Goal: Transaction & Acquisition: Book appointment/travel/reservation

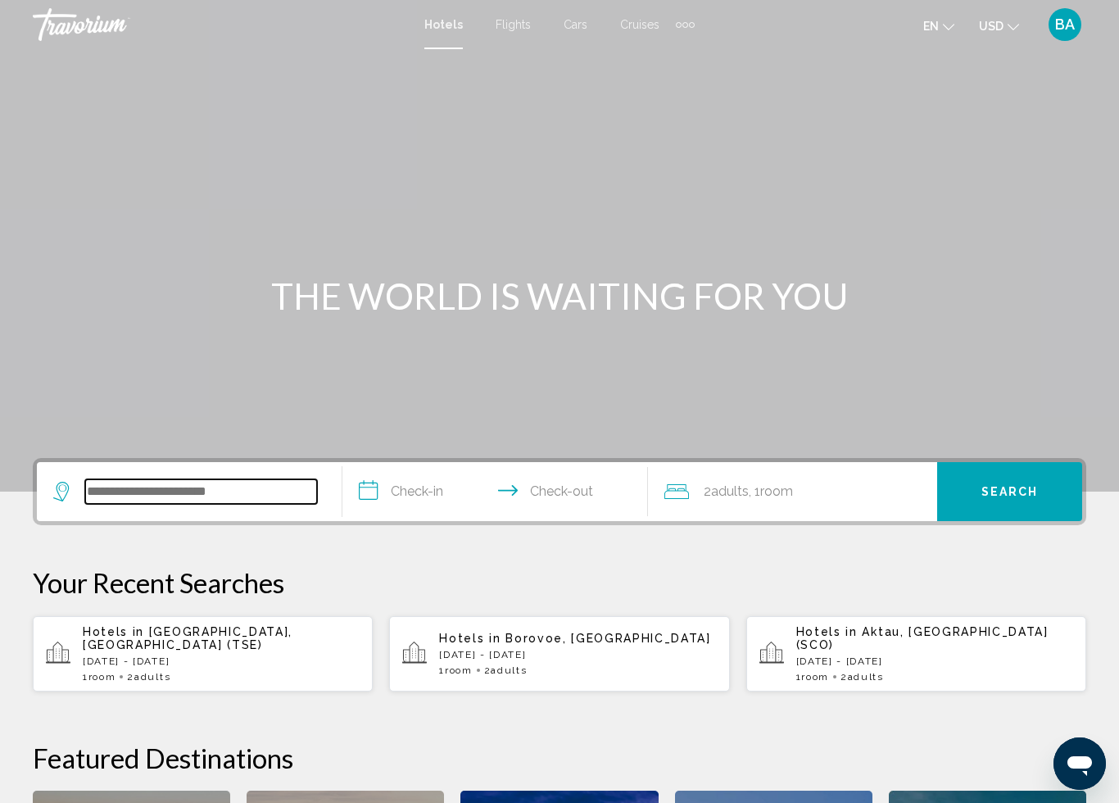
click at [119, 483] on input "Search widget" at bounding box center [201, 491] width 232 height 25
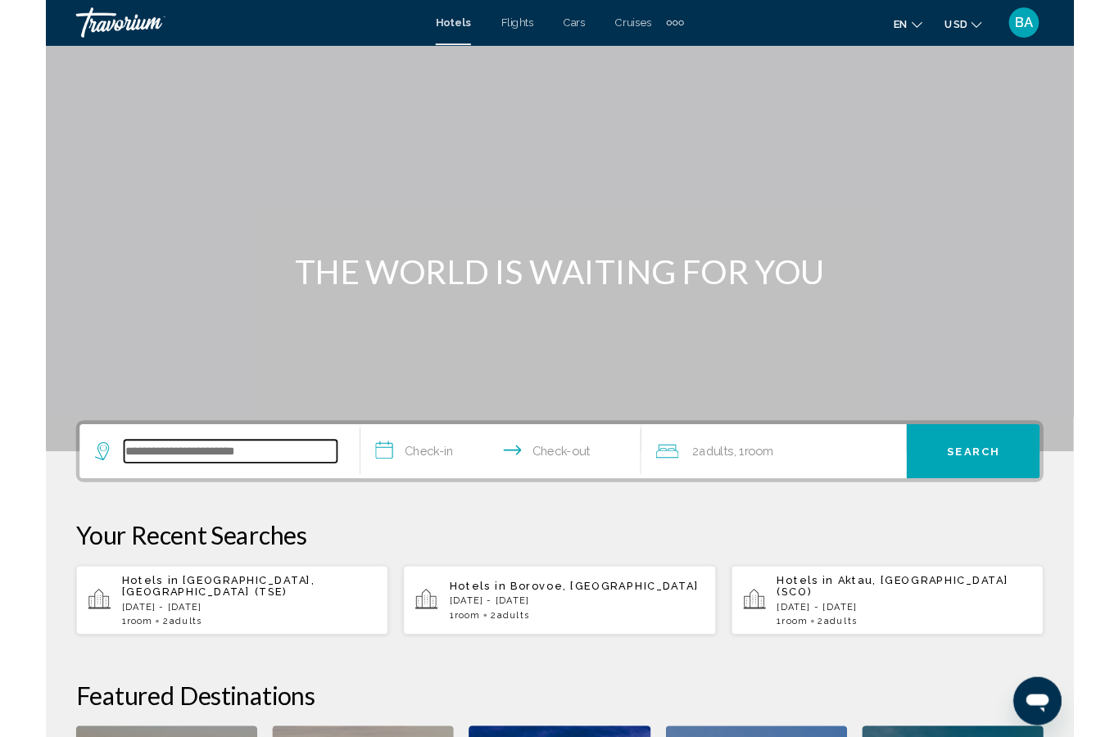
scroll to position [339, 0]
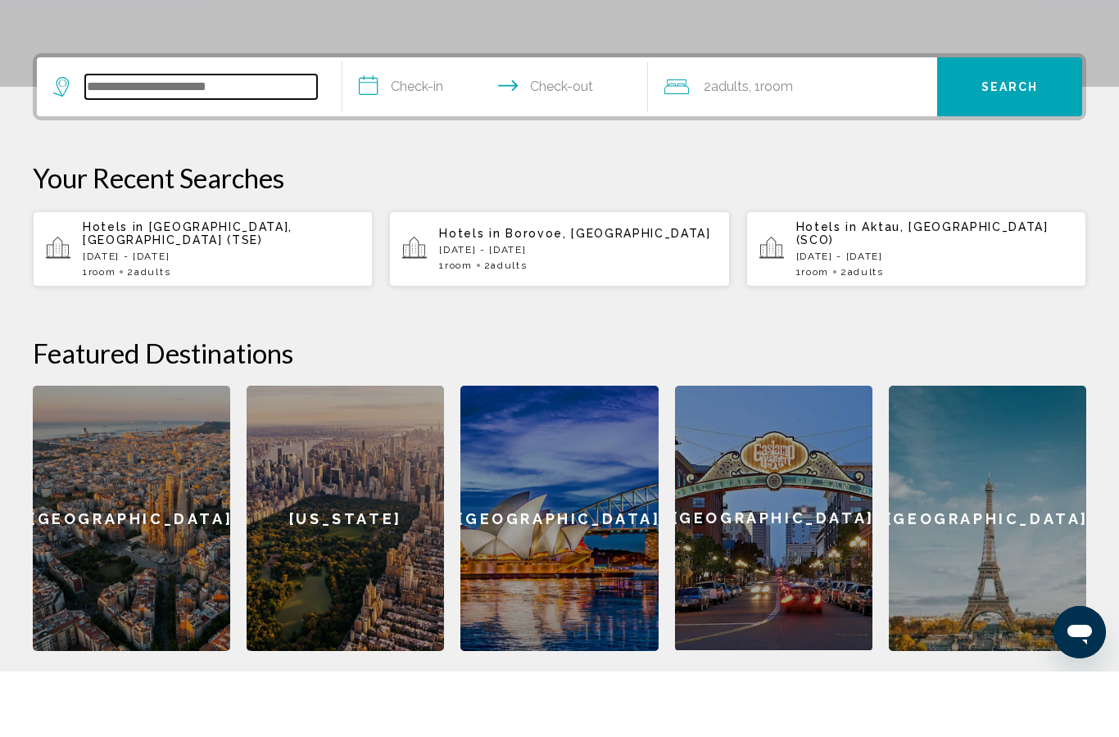
type input "*"
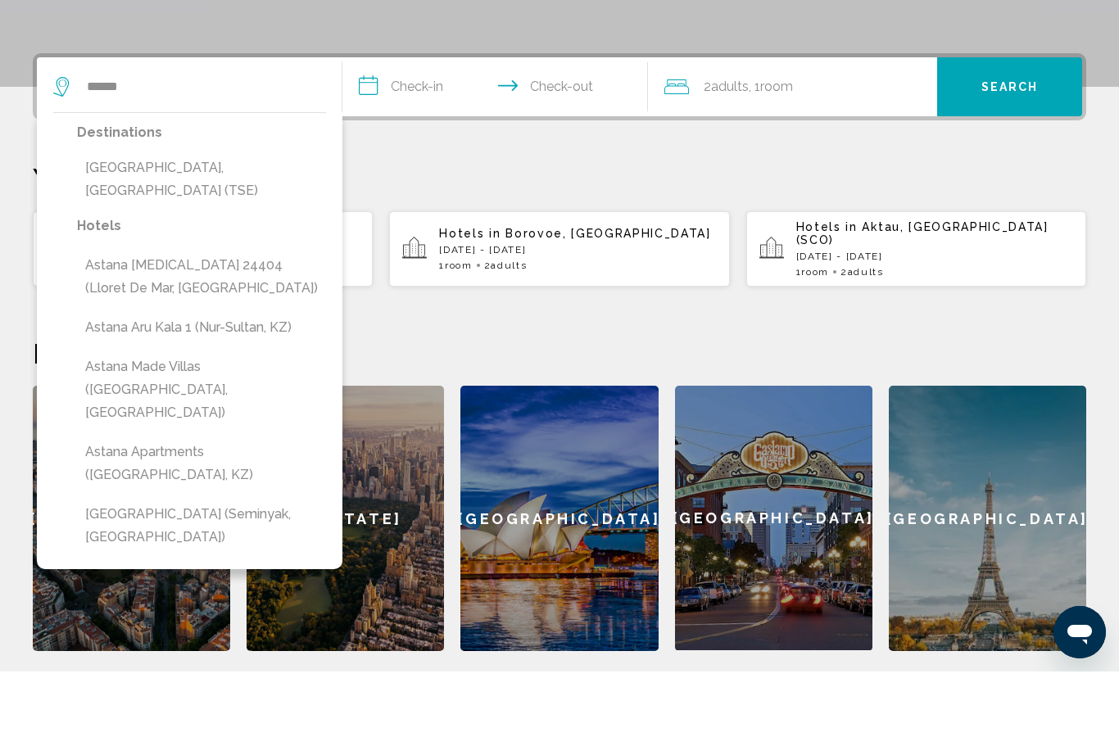
click at [201, 218] on button "[GEOGRAPHIC_DATA], [GEOGRAPHIC_DATA] (TSE)" at bounding box center [201, 245] width 249 height 54
type input "**********"
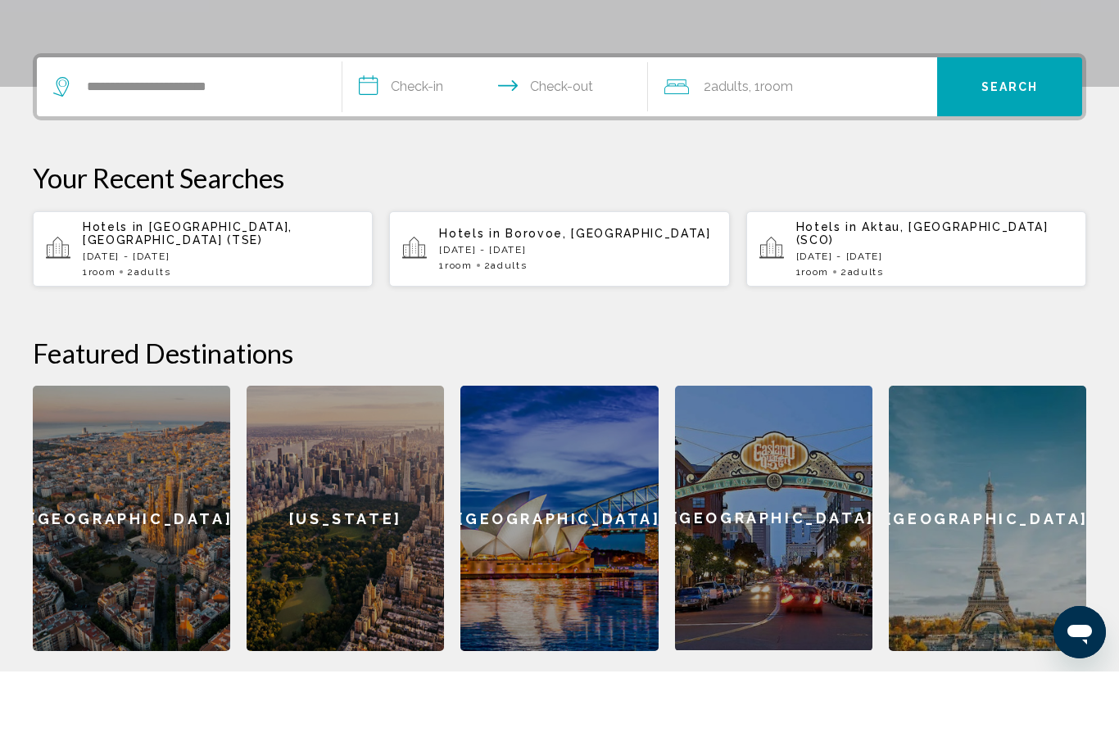
click at [415, 123] on input "**********" at bounding box center [498, 155] width 312 height 64
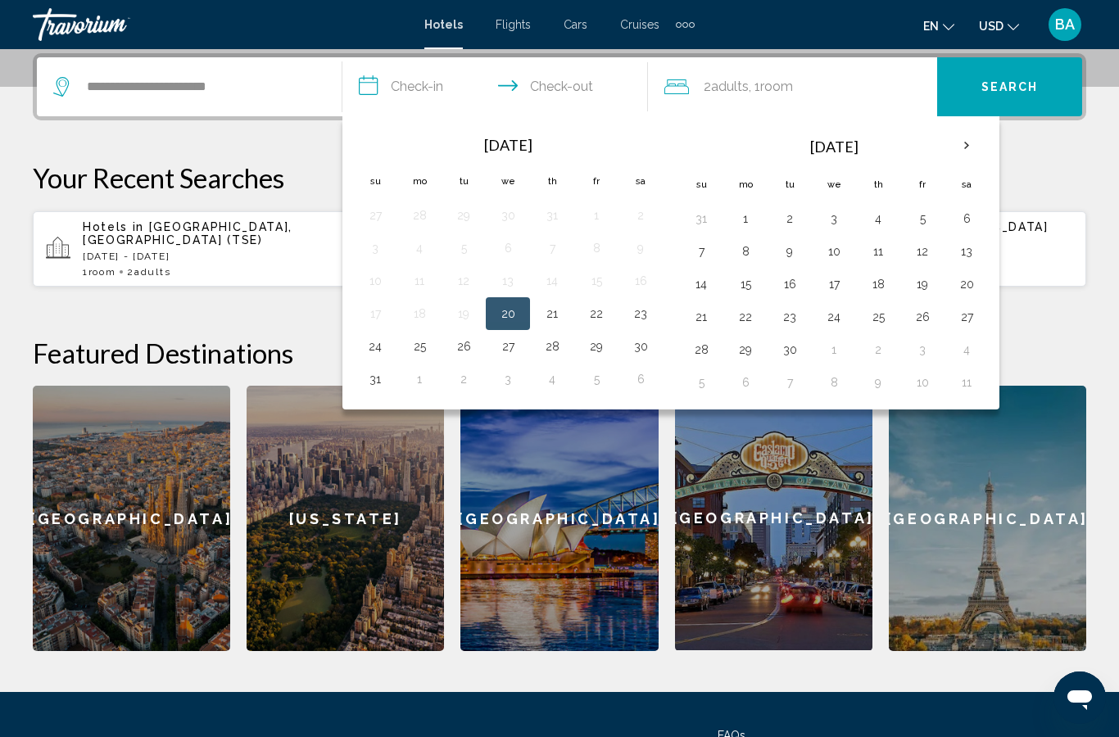
click at [641, 315] on button "23" at bounding box center [641, 313] width 26 height 23
click at [461, 352] on button "26" at bounding box center [464, 346] width 26 height 23
type input "**********"
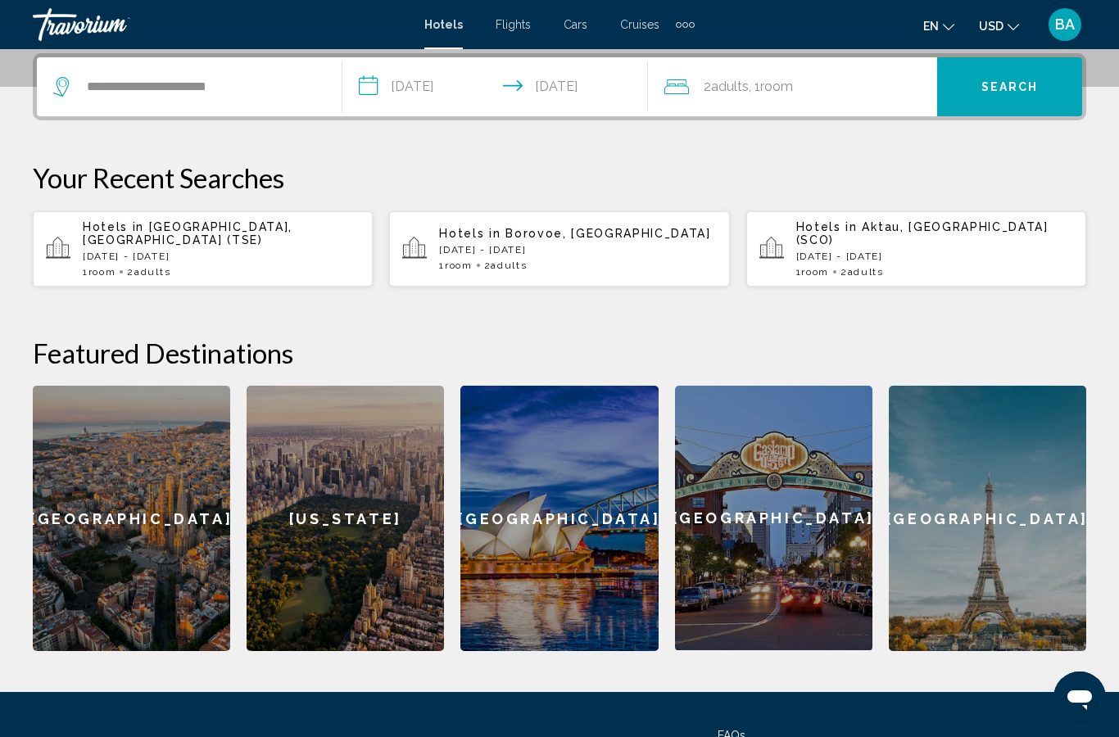
click at [823, 81] on div "2 Adult Adults , 1 Room rooms" at bounding box center [801, 86] width 273 height 23
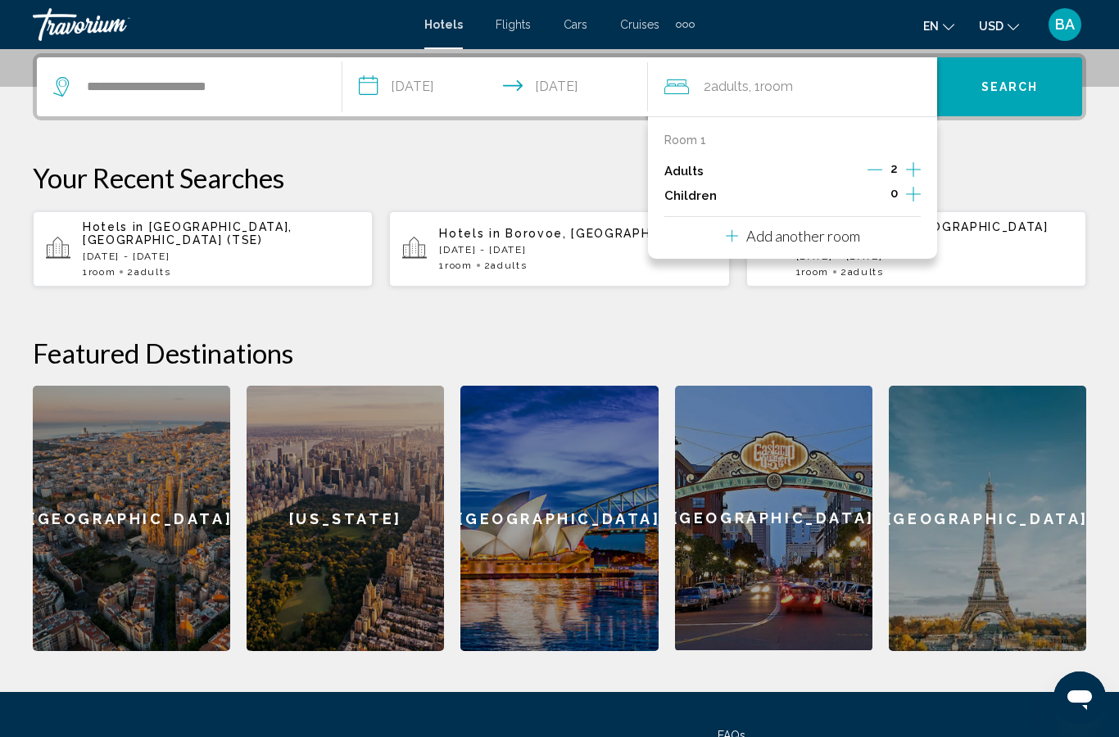
click at [915, 188] on icon "Increment children" at bounding box center [913, 194] width 15 height 20
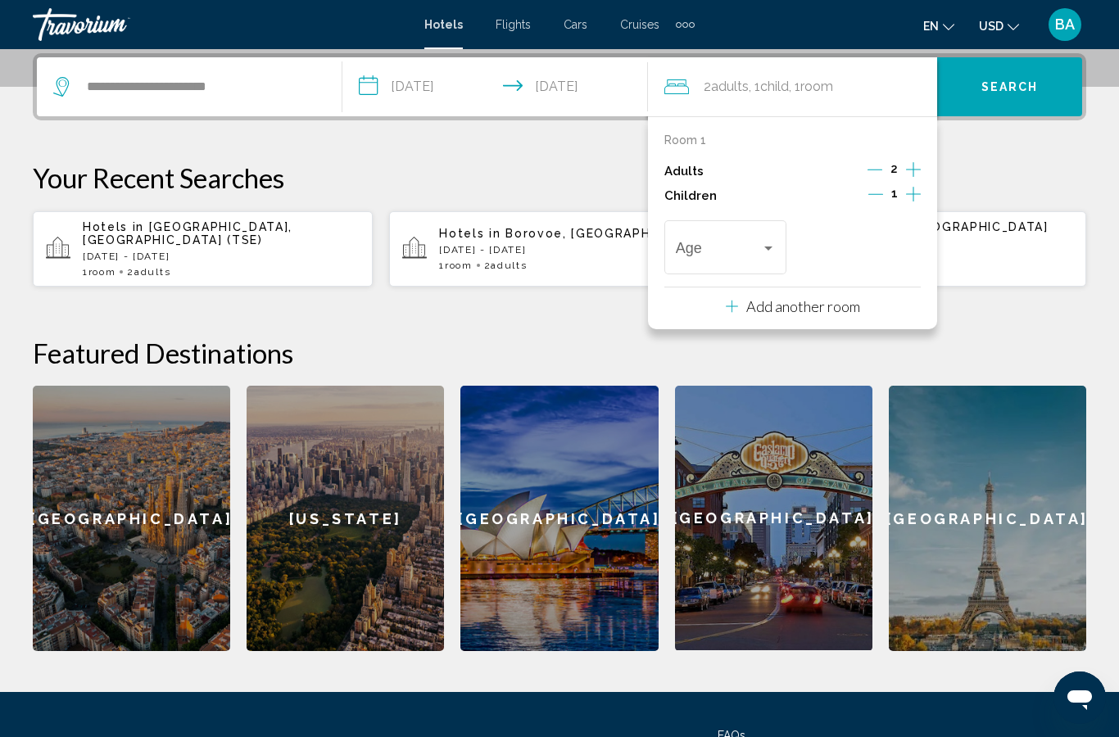
click at [916, 193] on icon "Increment children" at bounding box center [913, 194] width 15 height 20
click at [772, 254] on div "Travelers: 2 adults, 2 children" at bounding box center [726, 251] width 100 height 16
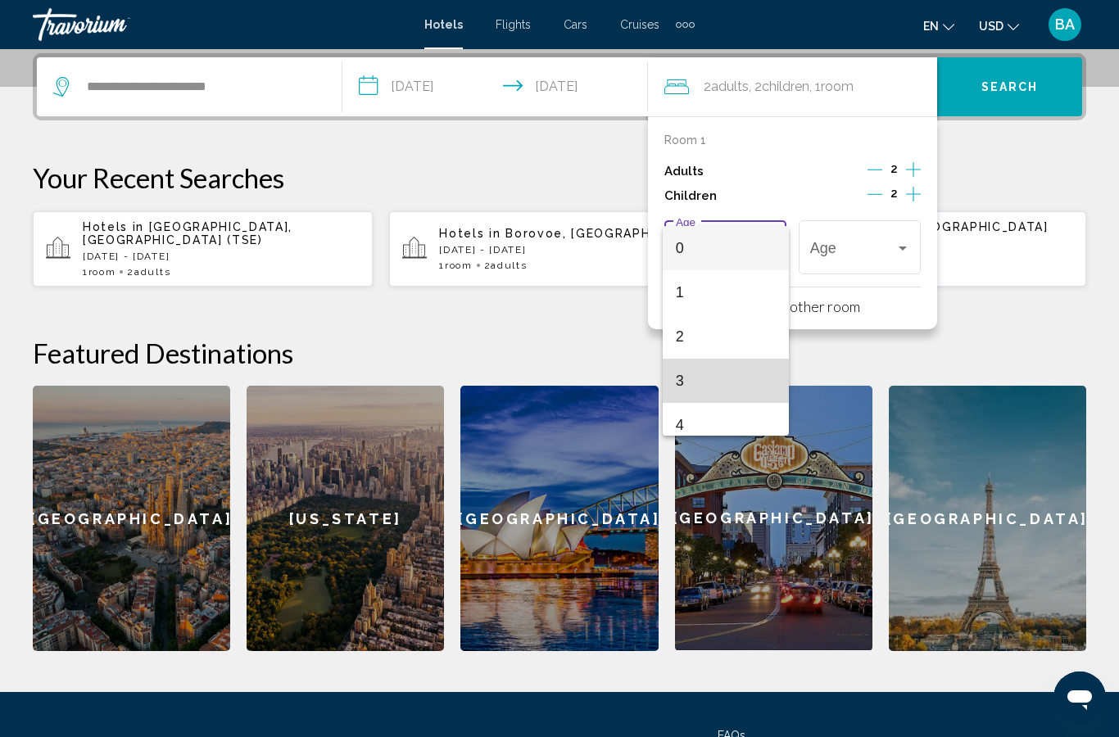
click at [701, 387] on span "3" at bounding box center [726, 381] width 100 height 44
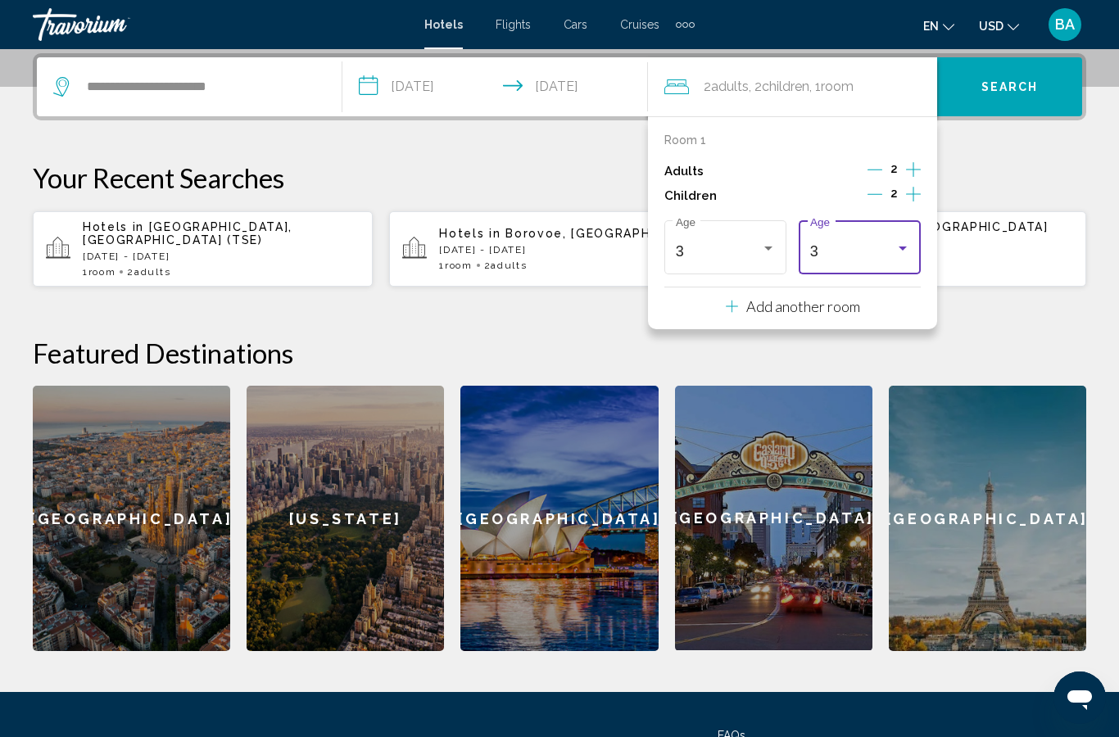
click at [909, 243] on div "Travelers: 2 adults, 2 children" at bounding box center [903, 248] width 15 height 13
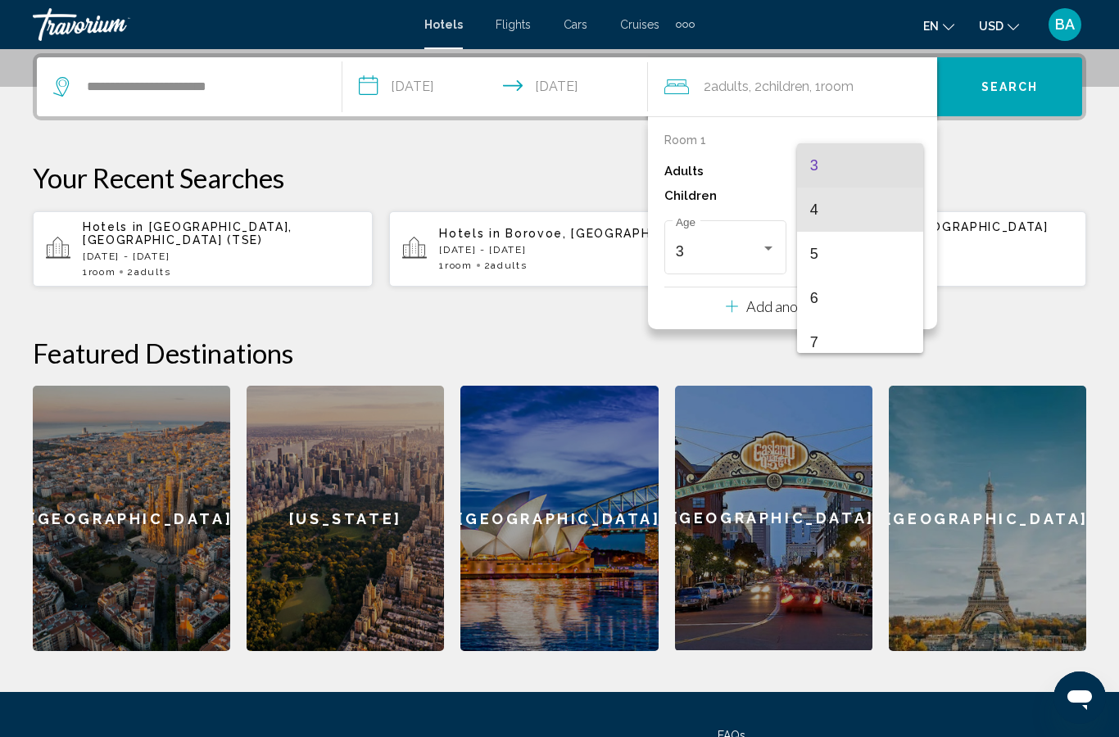
scroll to position [140, 0]
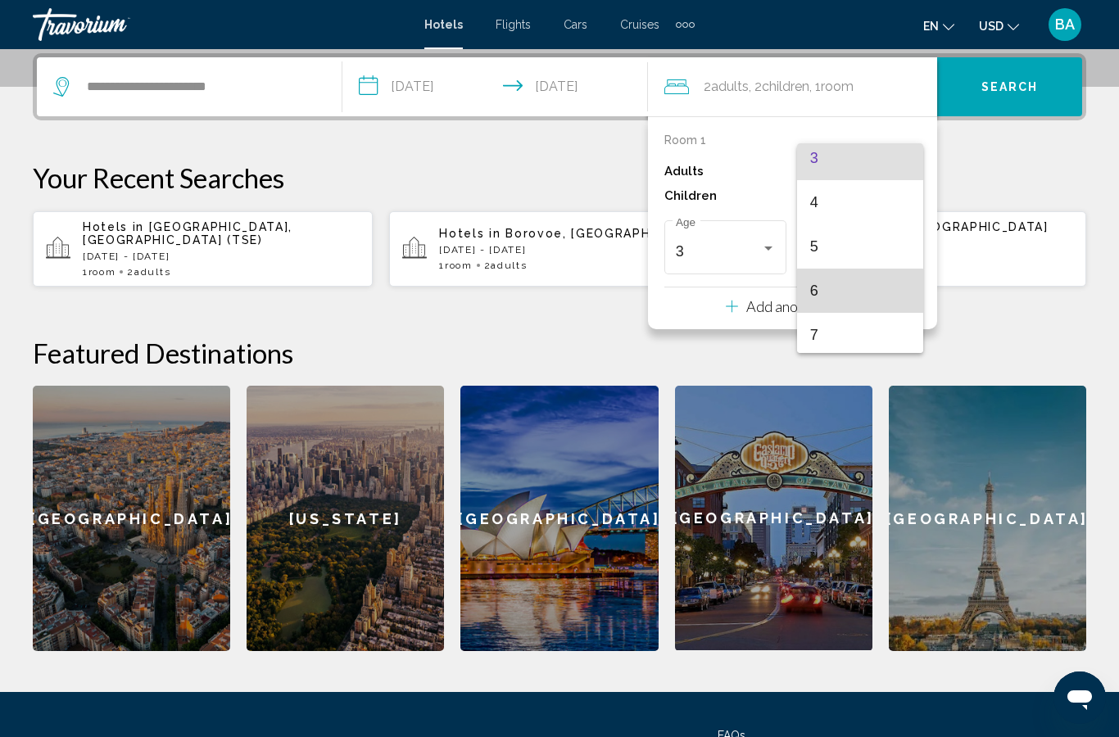
click at [837, 296] on span "6" at bounding box center [860, 291] width 100 height 44
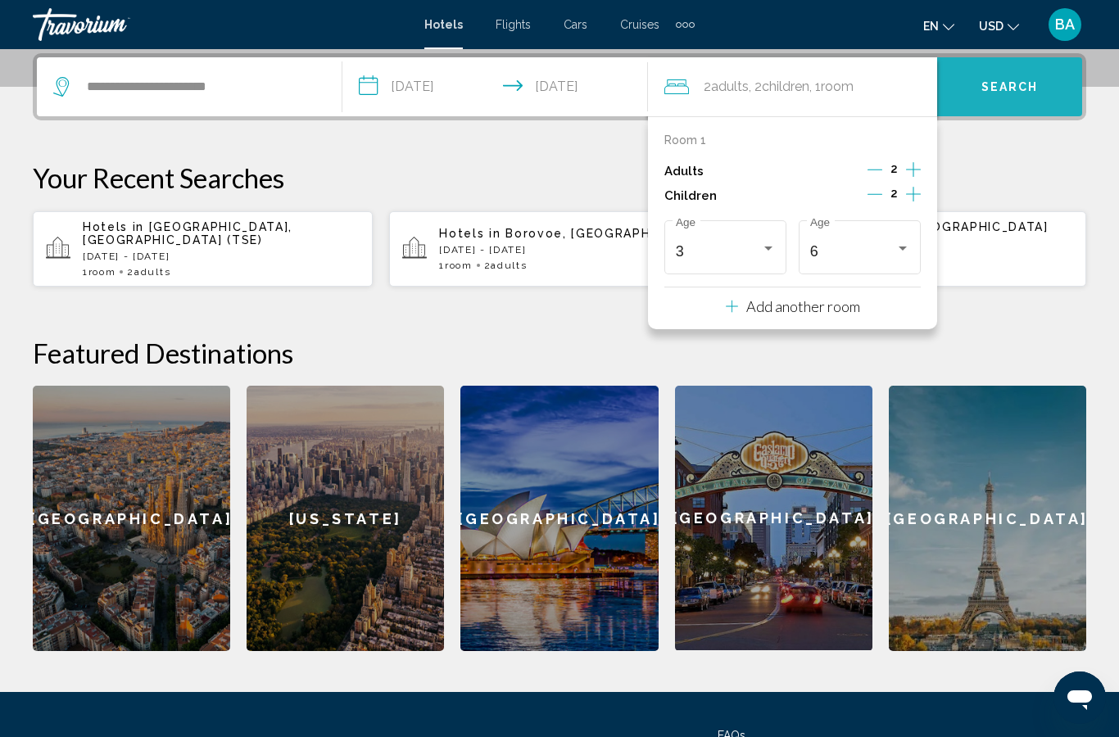
click at [1018, 81] on span "Search" at bounding box center [1010, 87] width 57 height 13
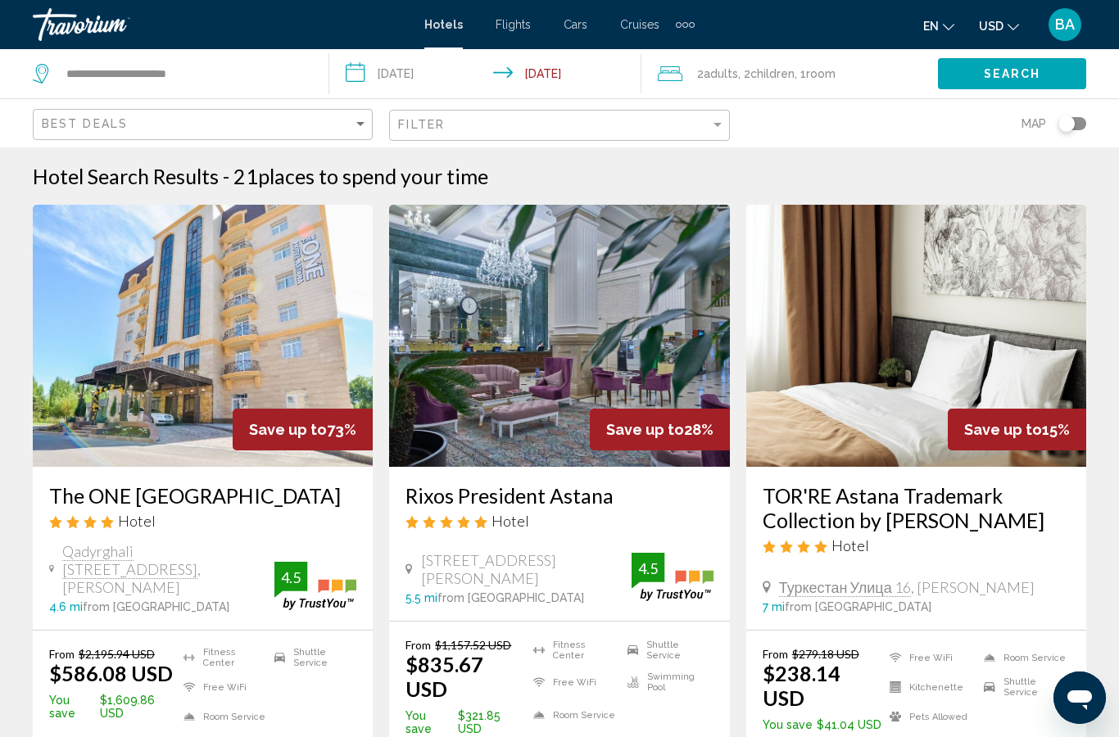
click at [729, 82] on span "2 Adult Adults" at bounding box center [717, 73] width 41 height 23
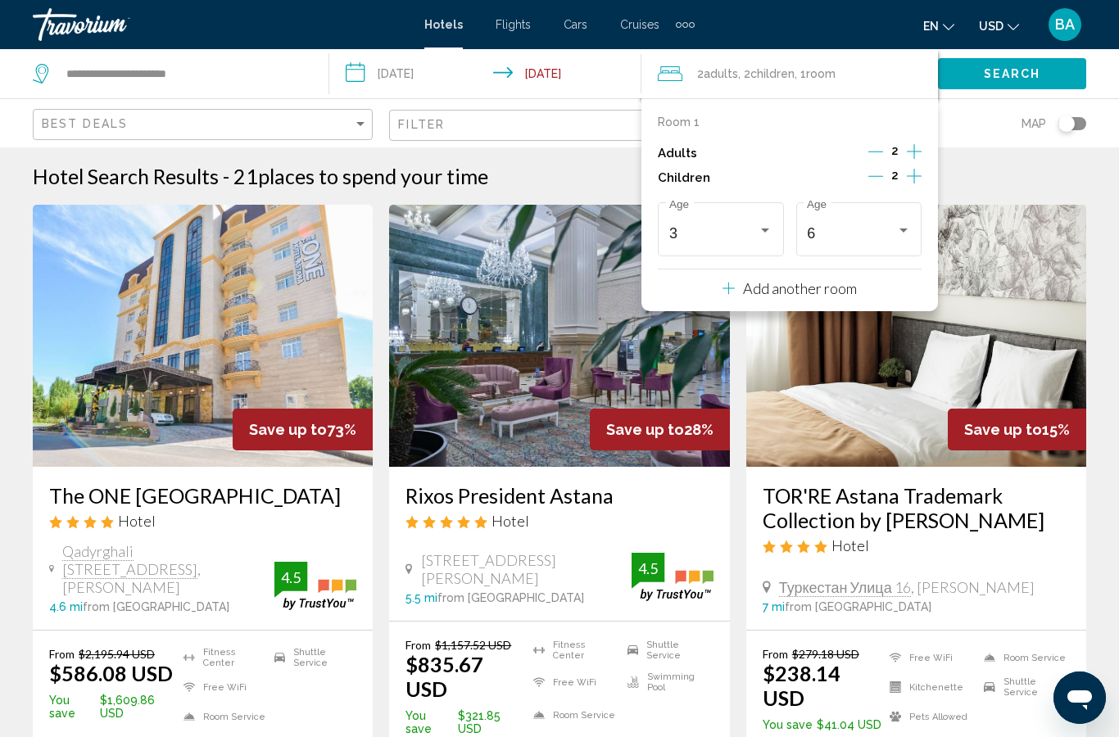
click at [919, 147] on icon "Increment adults" at bounding box center [914, 152] width 15 height 20
click at [1021, 74] on span "Search" at bounding box center [1012, 74] width 57 height 13
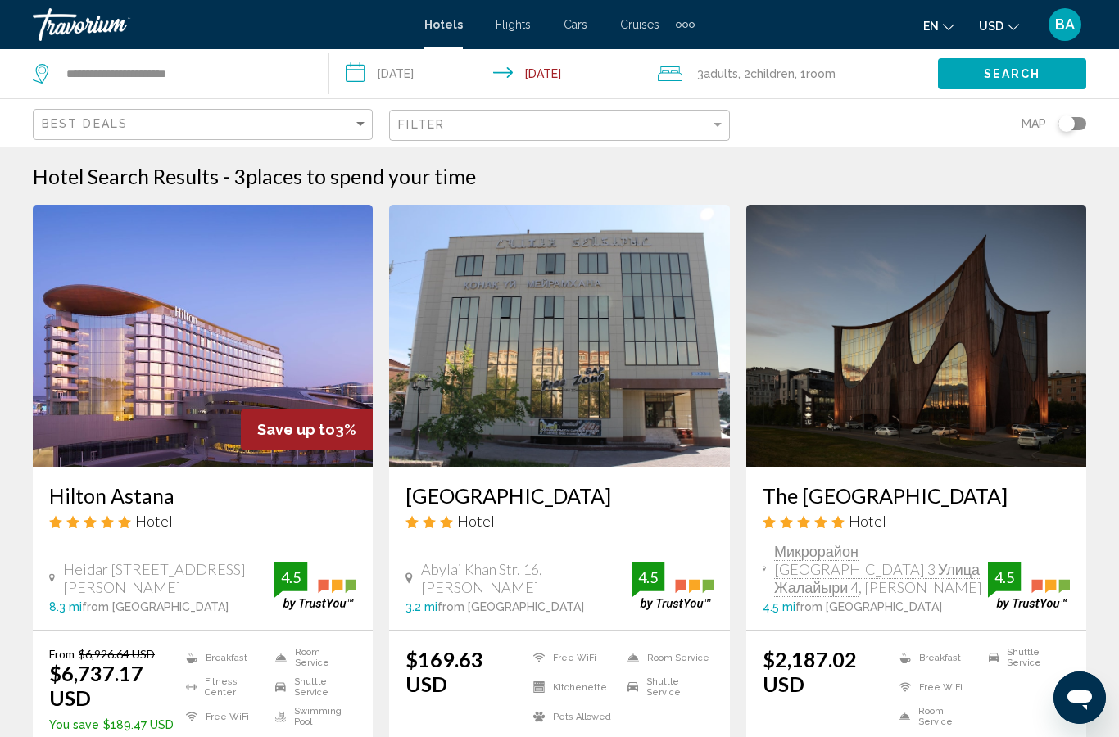
click at [743, 70] on span ", 2 Child Children" at bounding box center [766, 73] width 57 height 23
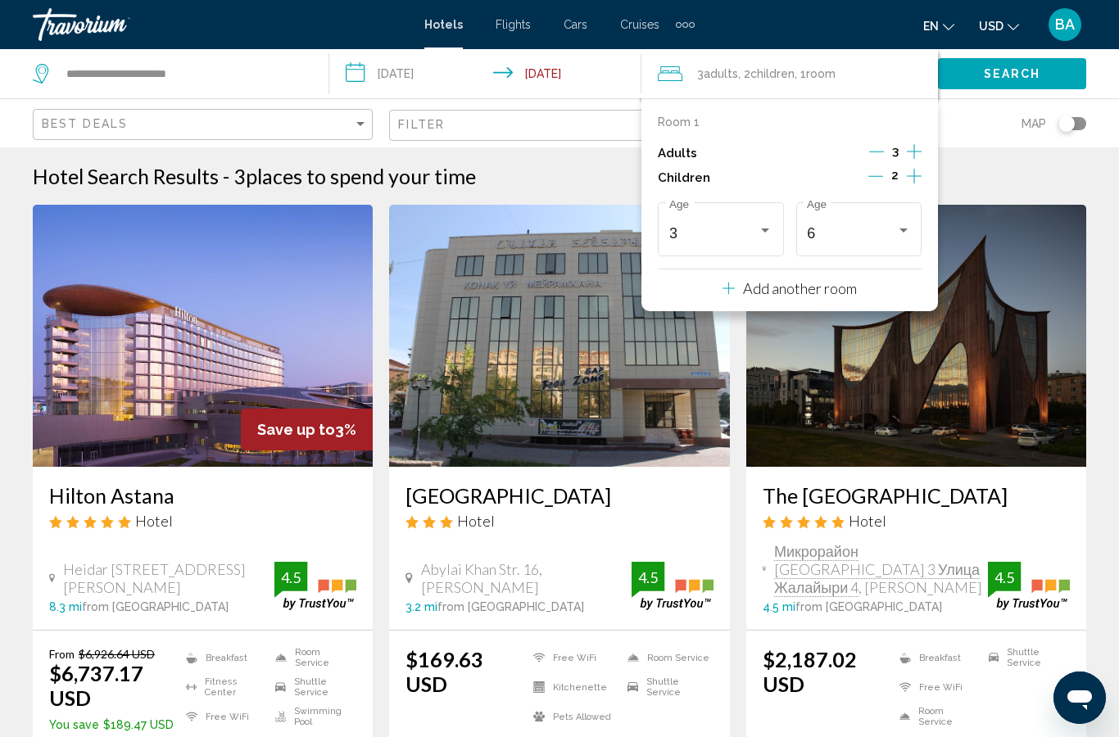
click at [937, 137] on div "Room 1 Adults 3 Children 2 3 Age [DEMOGRAPHIC_DATA] Age Add another room" at bounding box center [790, 204] width 297 height 213
click at [888, 146] on div "3" at bounding box center [895, 153] width 52 height 25
click at [872, 147] on icon "Decrement adults" at bounding box center [876, 151] width 15 height 15
click at [1034, 83] on button "Search" at bounding box center [1012, 73] width 148 height 30
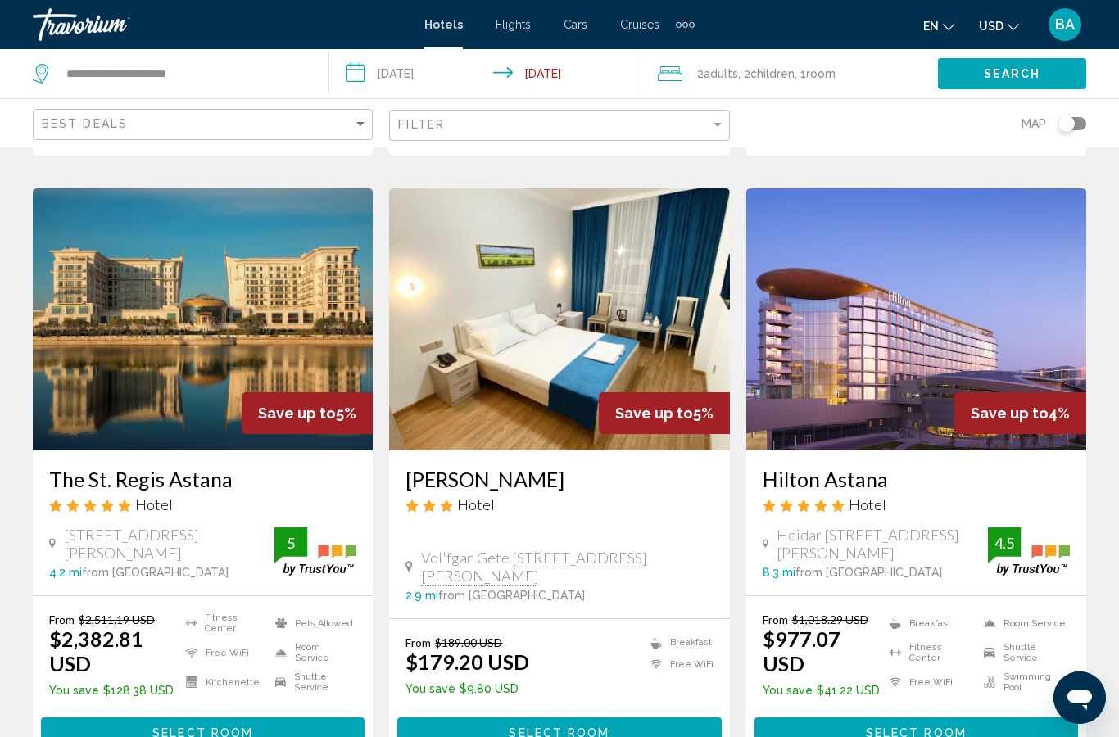
scroll to position [623, 0]
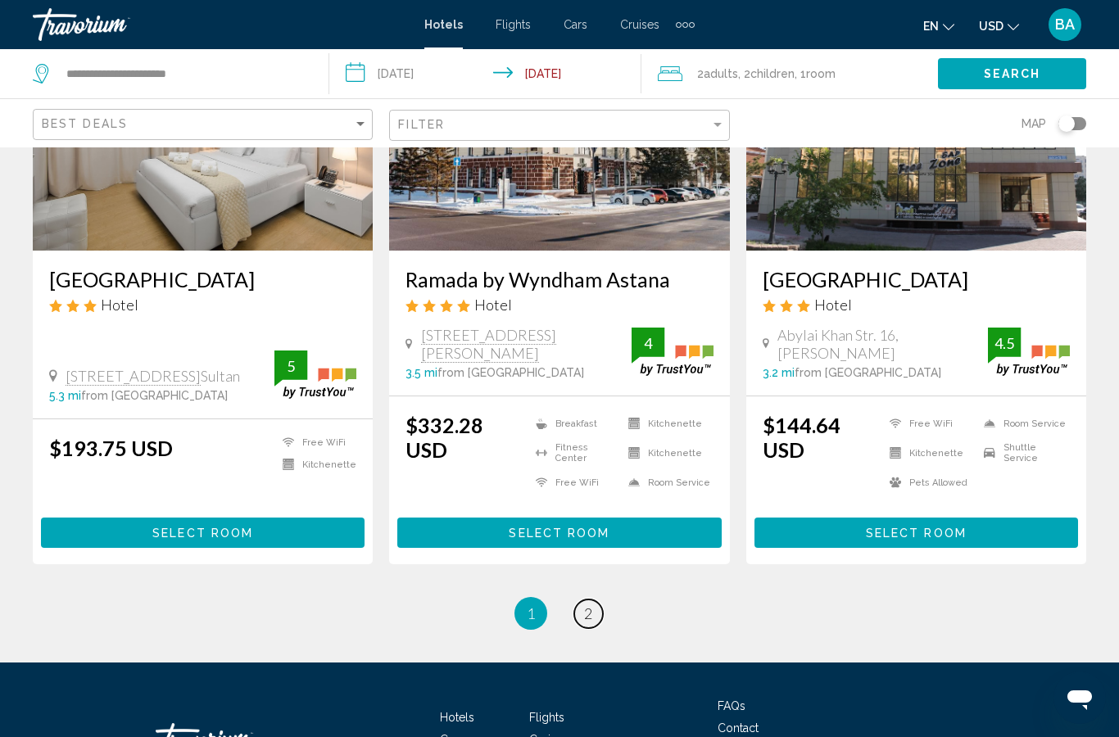
click at [587, 605] on span "2" at bounding box center [588, 614] width 8 height 18
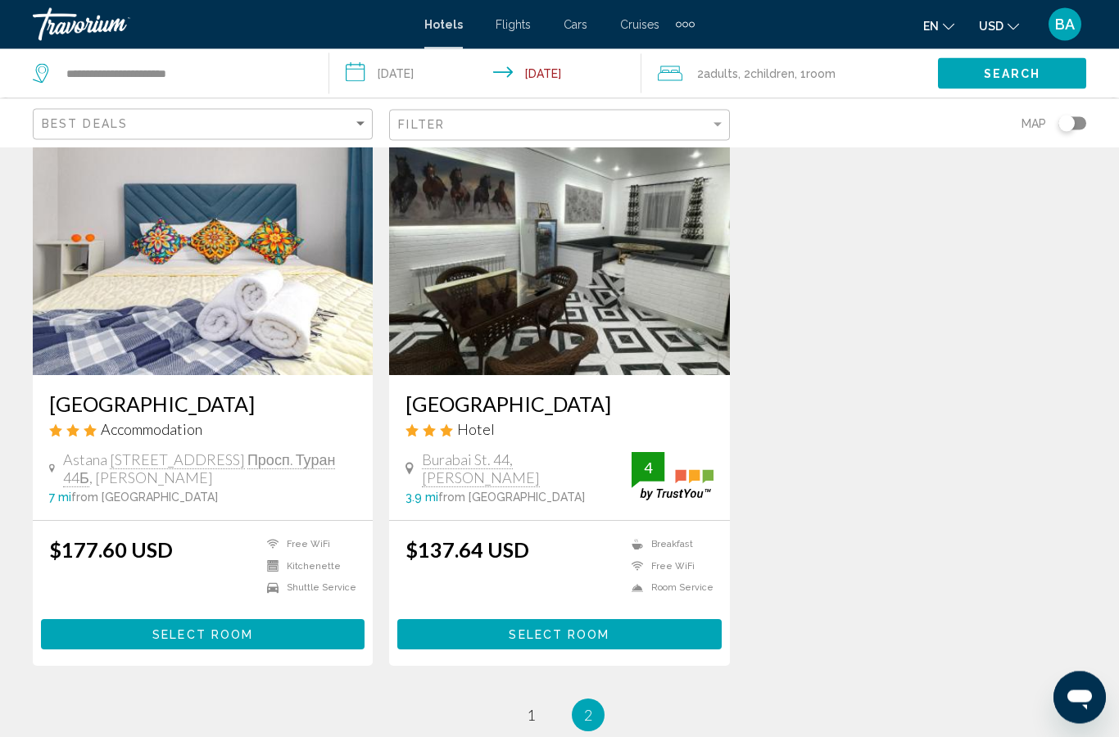
scroll to position [1968, 0]
click at [536, 701] on link "page 1" at bounding box center [531, 715] width 29 height 29
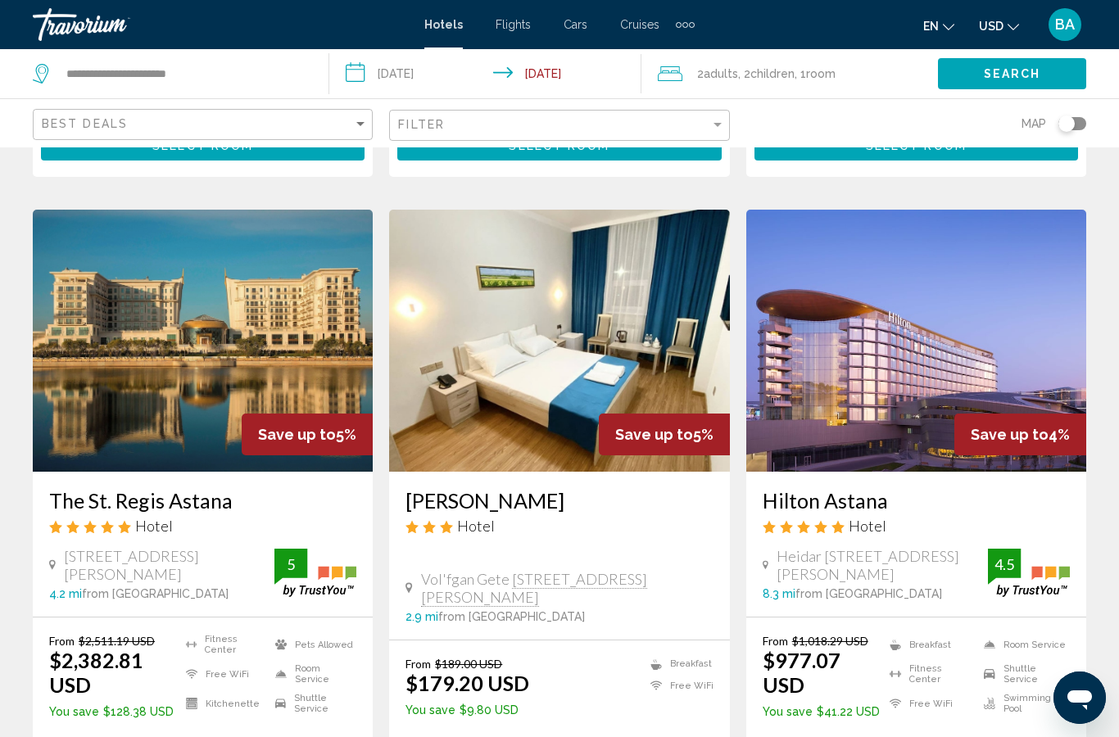
scroll to position [619, 0]
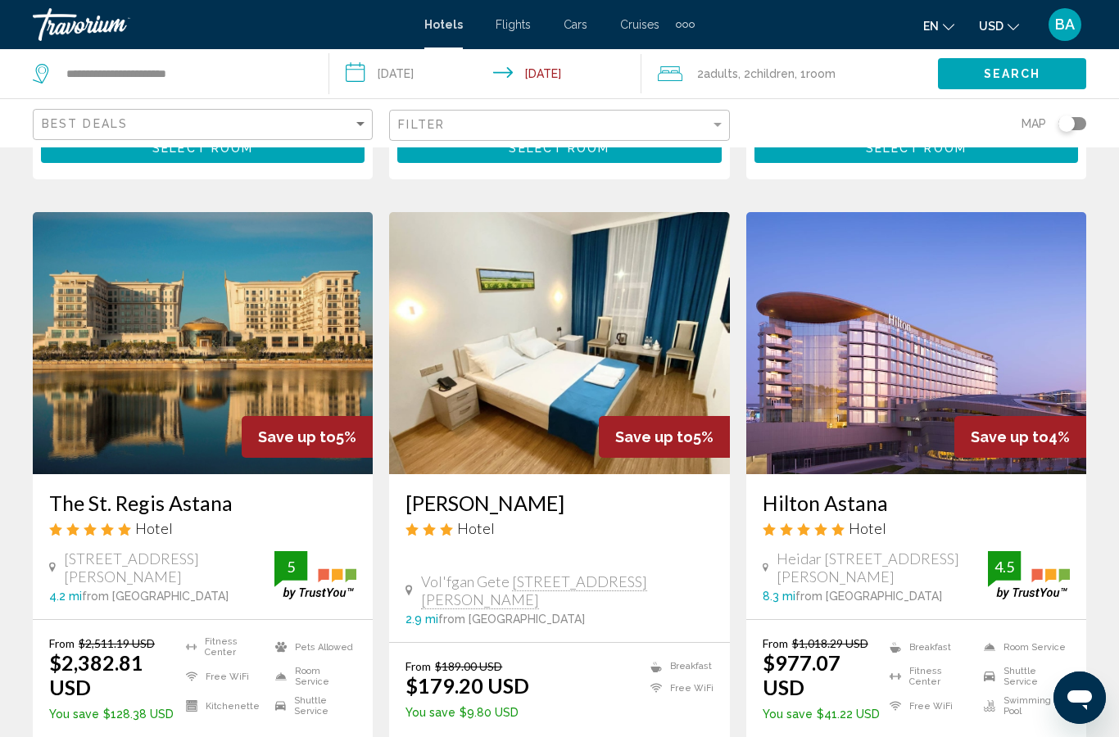
click at [938, 306] on img "Main content" at bounding box center [916, 343] width 340 height 262
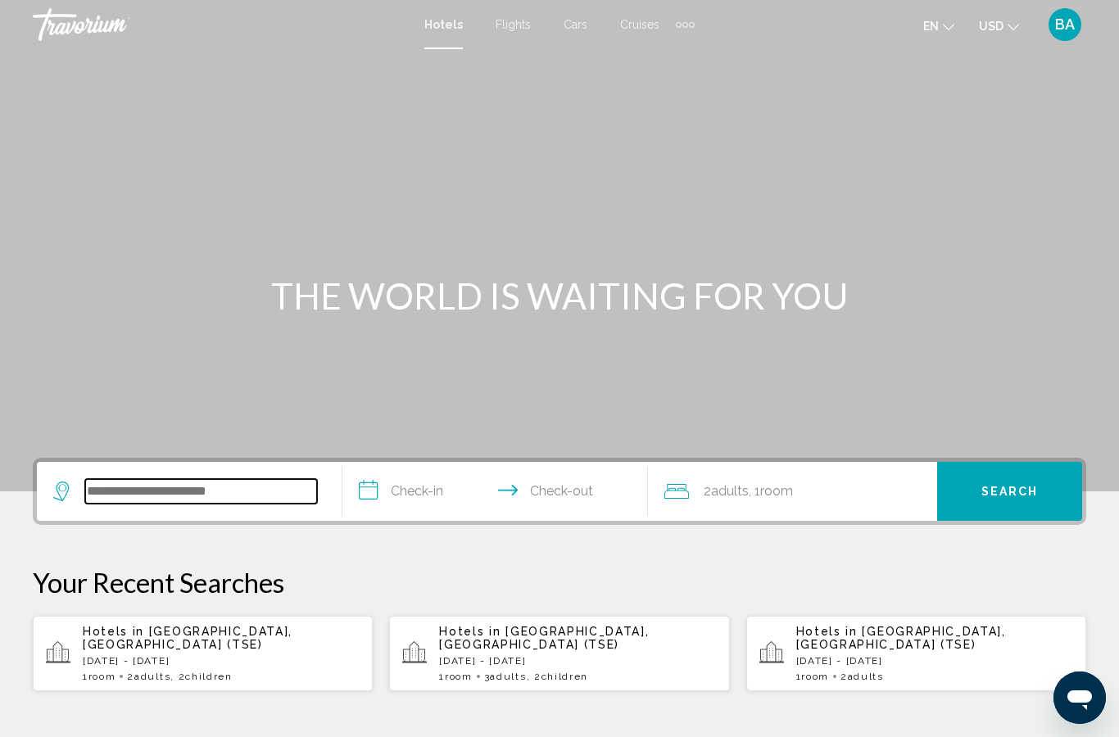
click at [133, 502] on input "Search widget" at bounding box center [201, 491] width 232 height 25
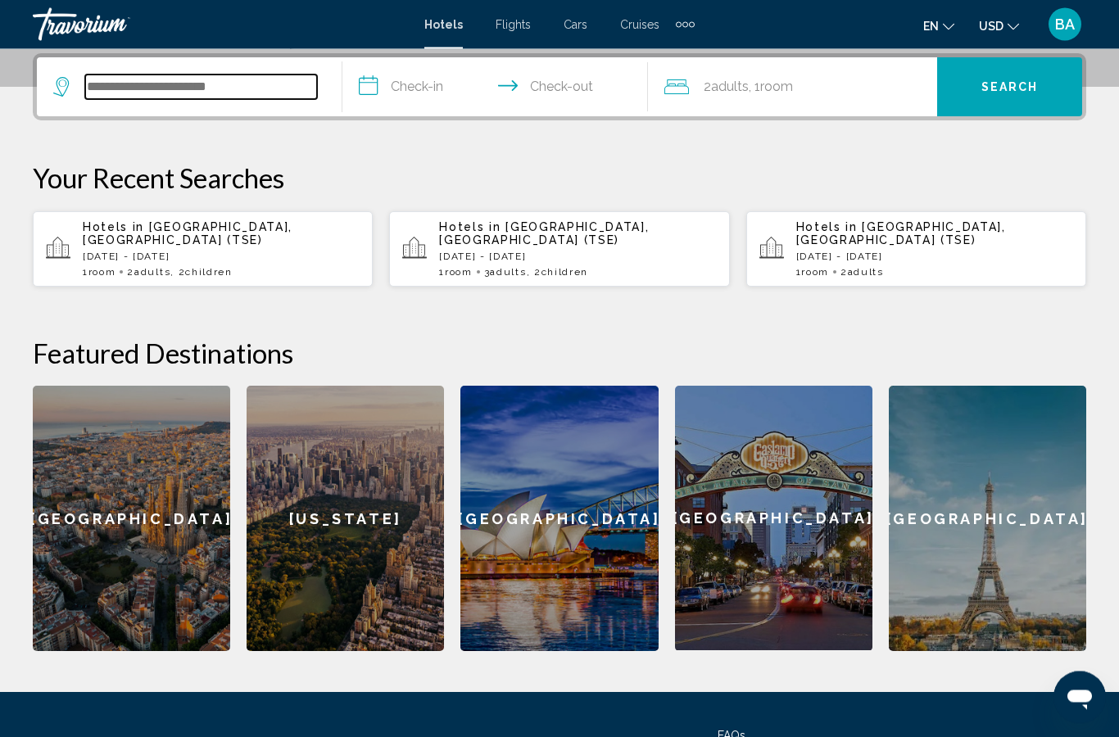
scroll to position [405, 0]
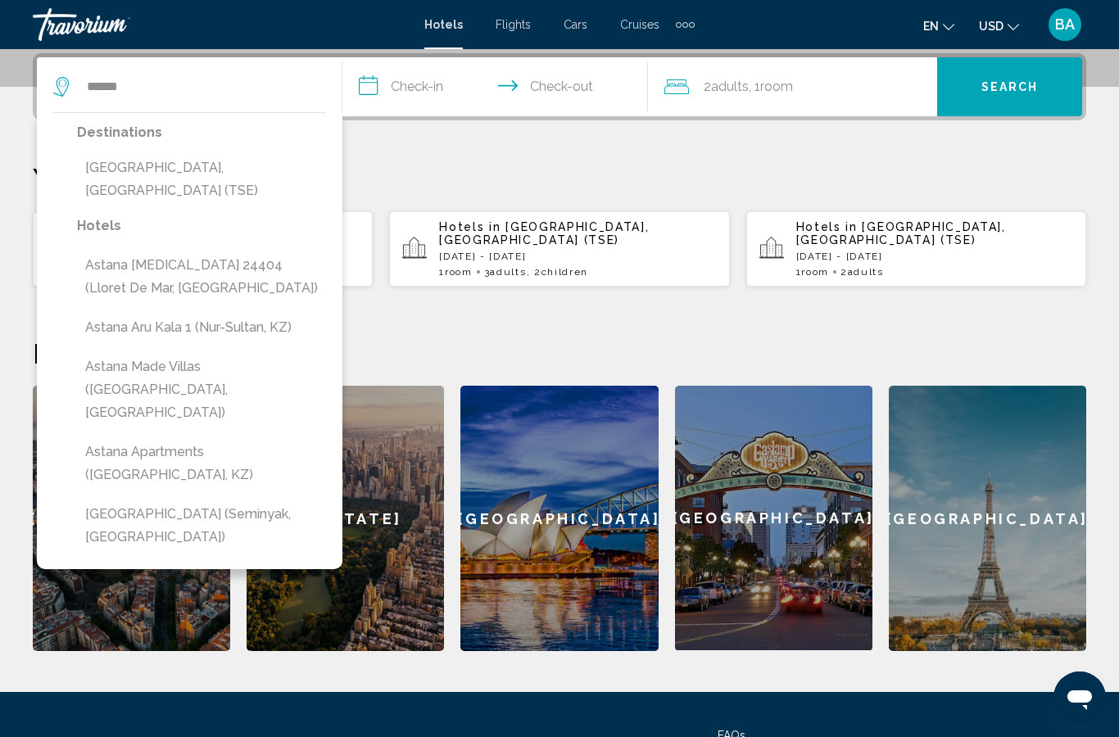
click at [221, 164] on button "[GEOGRAPHIC_DATA], [GEOGRAPHIC_DATA] (TSE)" at bounding box center [201, 179] width 249 height 54
type input "**********"
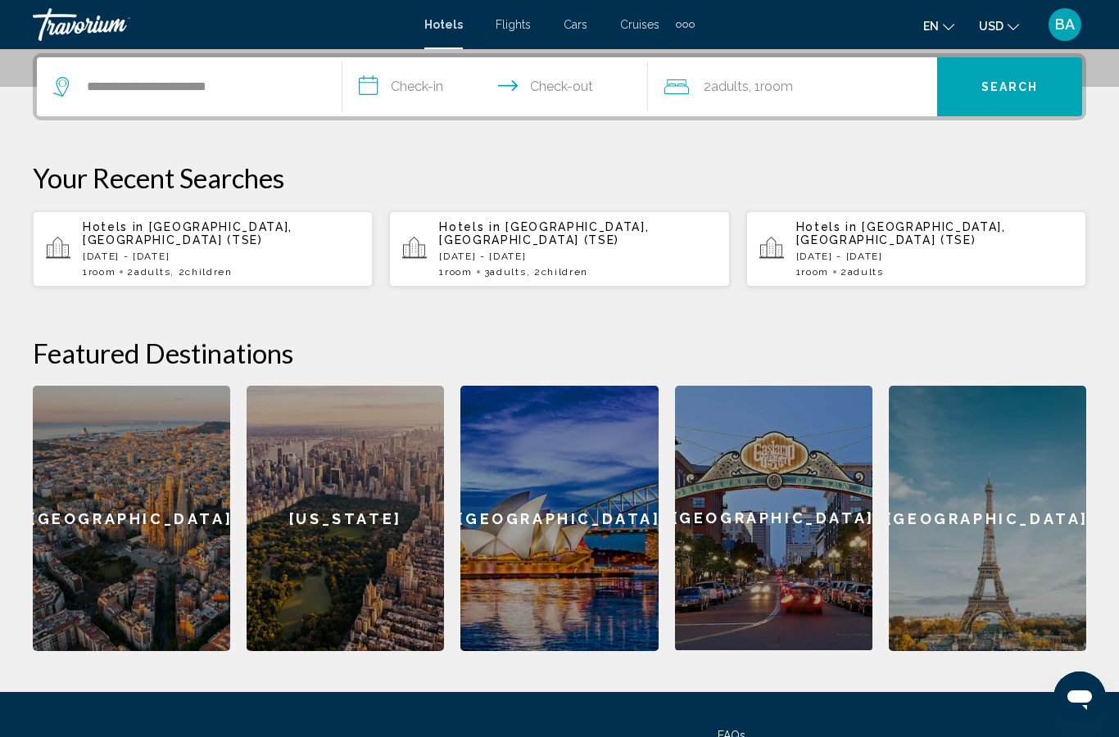
click at [420, 78] on input "**********" at bounding box center [498, 89] width 312 height 64
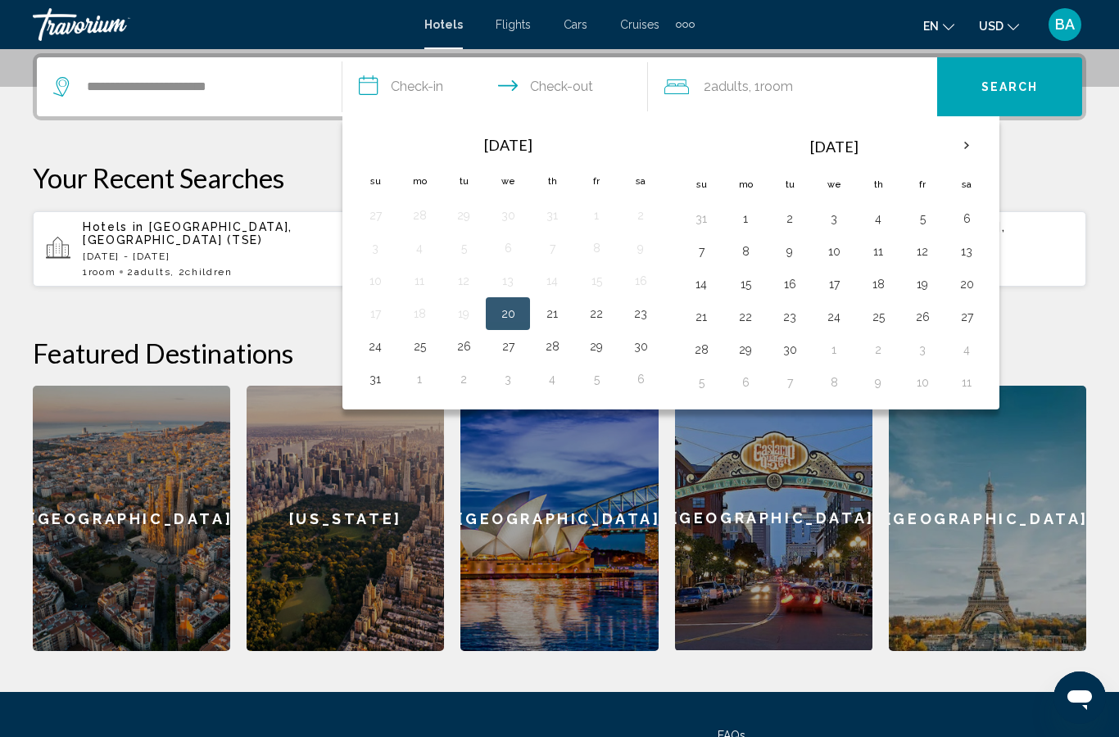
click at [643, 312] on button "23" at bounding box center [641, 313] width 26 height 23
click at [466, 345] on button "26" at bounding box center [464, 346] width 26 height 23
type input "**********"
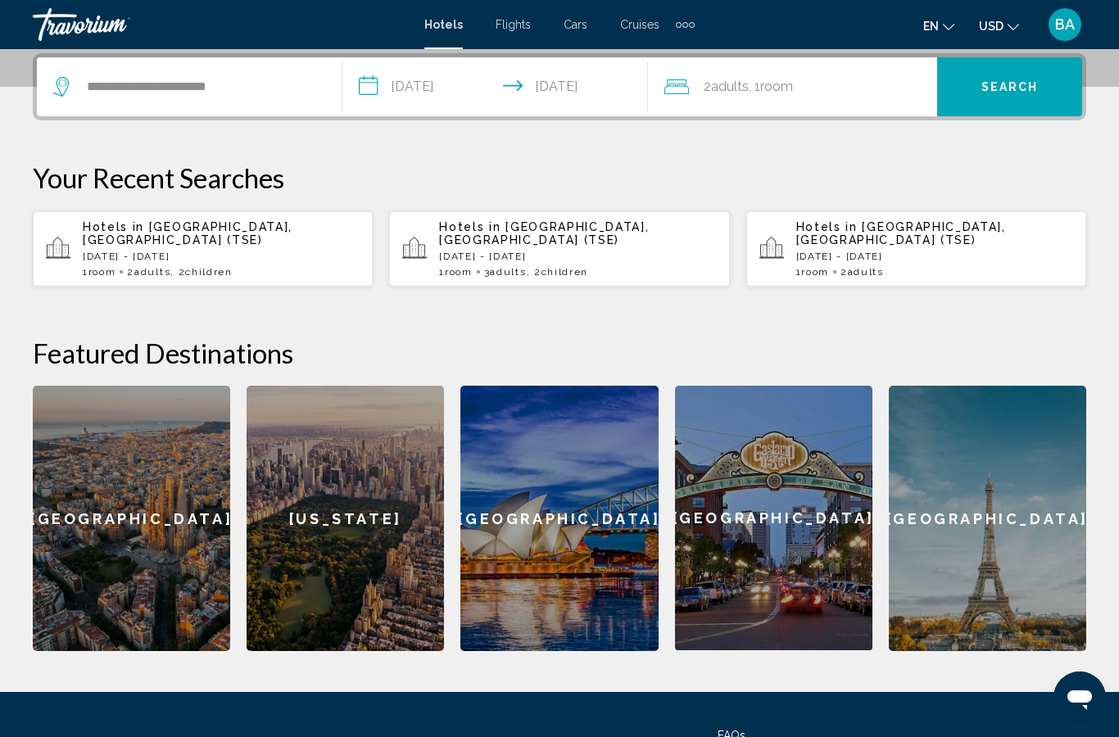
click at [782, 84] on span "Room" at bounding box center [776, 87] width 33 height 16
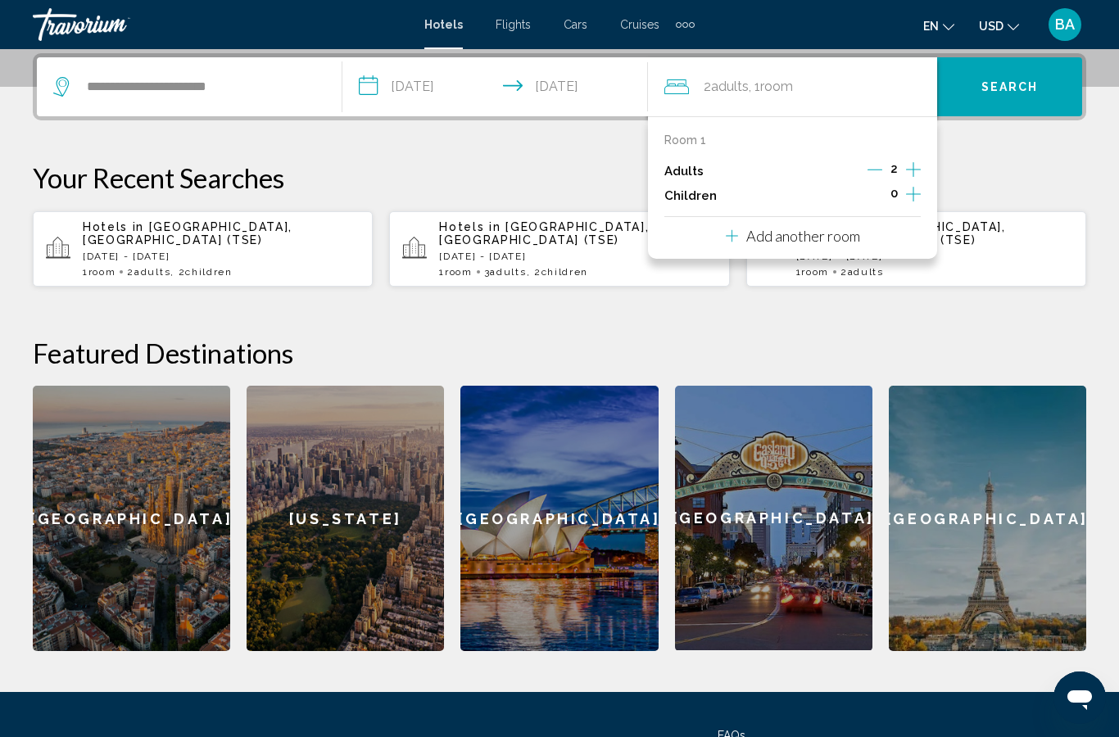
click at [916, 191] on icon "Increment children" at bounding box center [913, 194] width 15 height 20
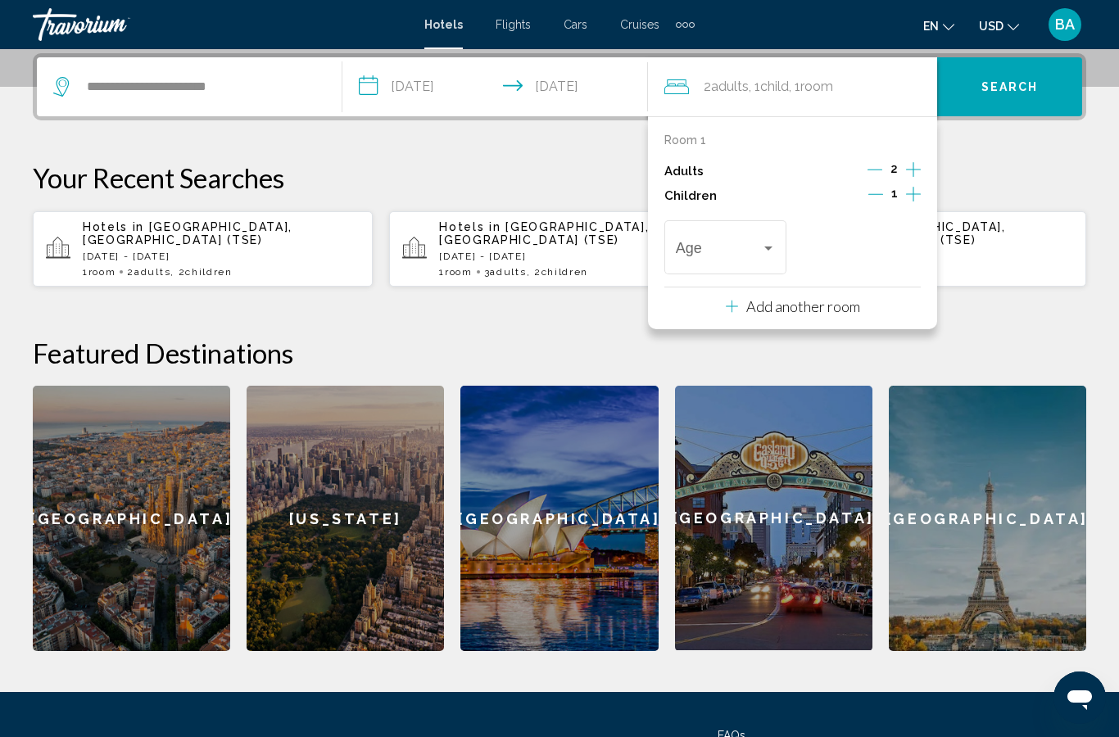
click at [913, 189] on icon "Increment children" at bounding box center [913, 194] width 15 height 20
click at [762, 243] on div "Travelers: 2 adults, 2 children" at bounding box center [768, 248] width 15 height 13
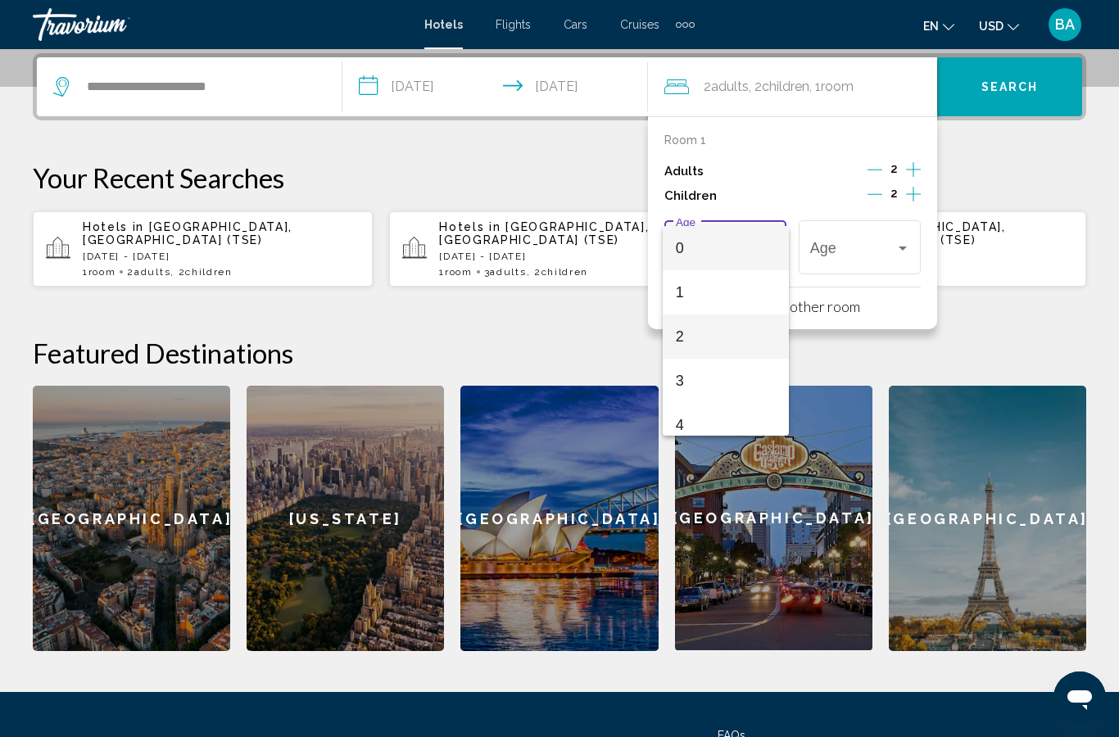
click at [698, 339] on span "2" at bounding box center [726, 337] width 100 height 44
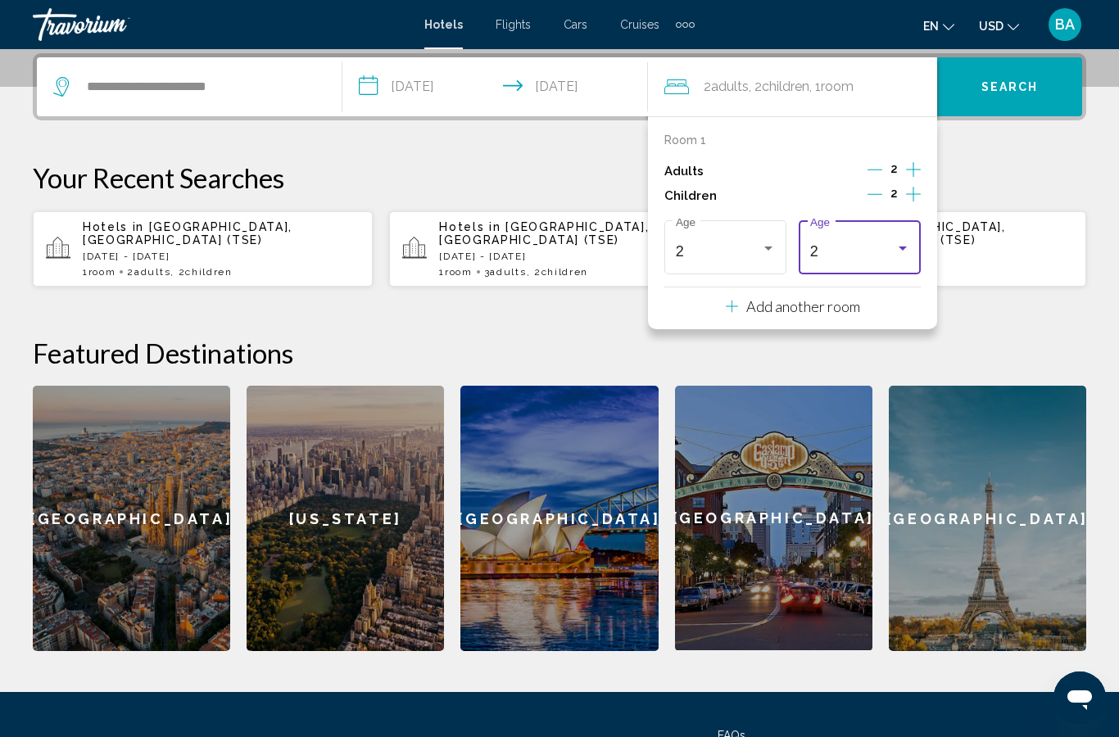
click at [902, 250] on div "Travelers: 2 adults, 2 children" at bounding box center [903, 248] width 15 height 13
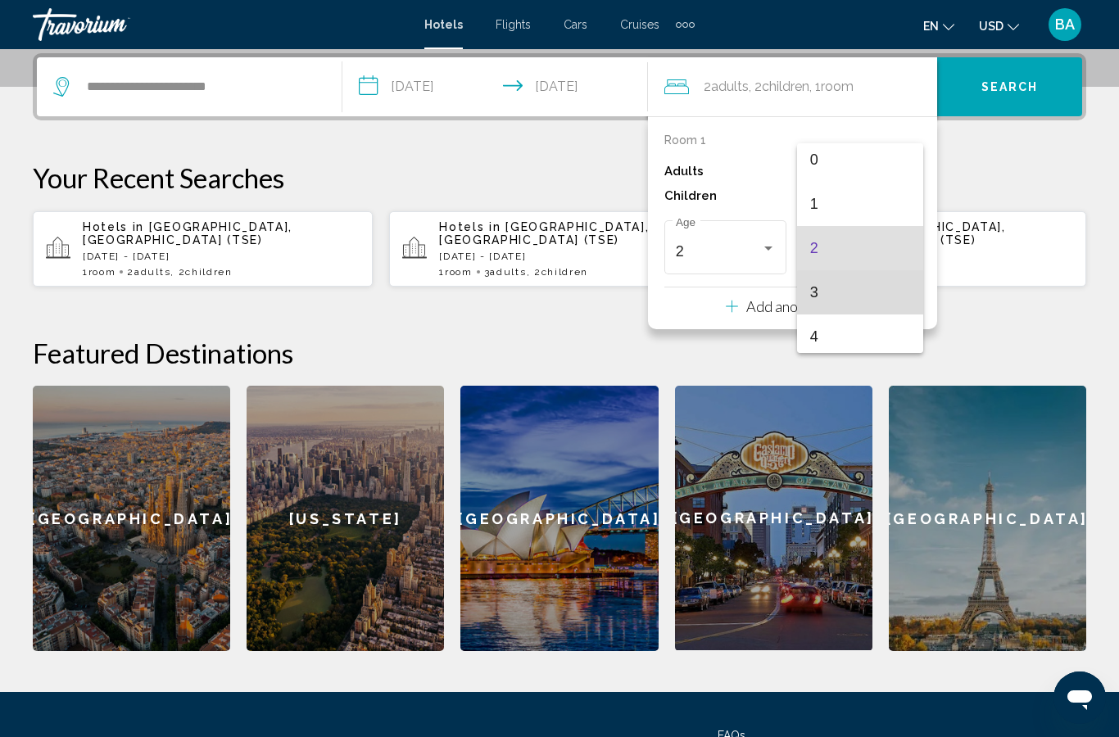
click at [862, 297] on span "3" at bounding box center [860, 292] width 100 height 44
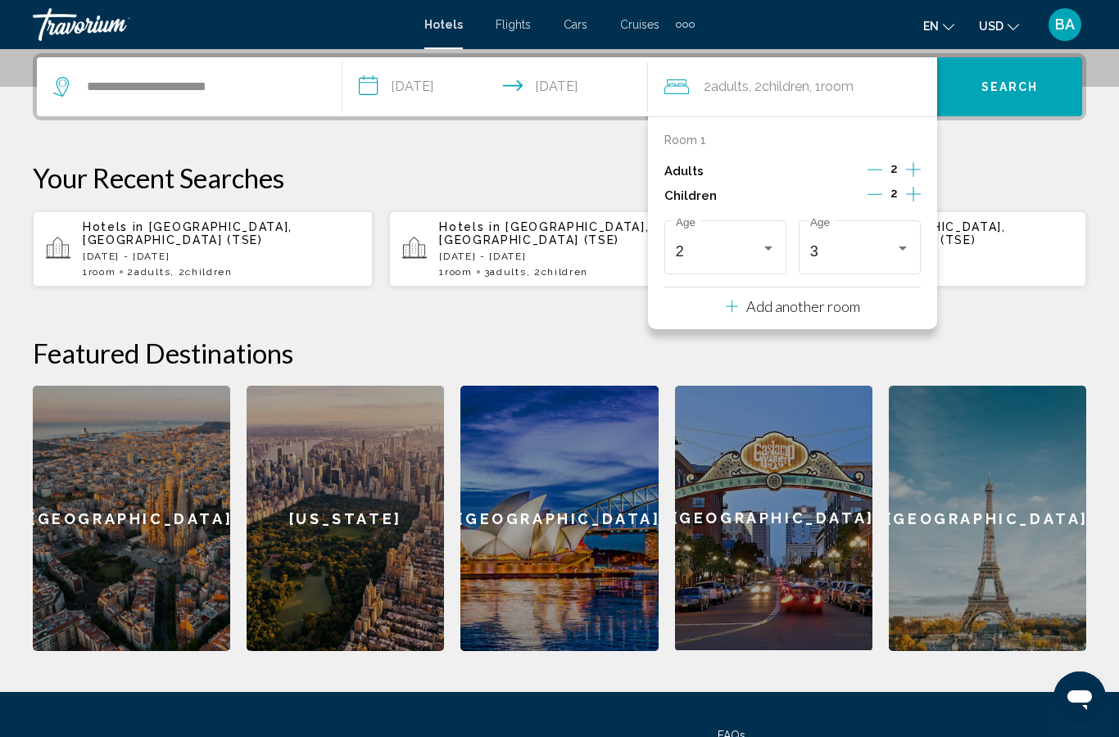
click at [774, 248] on div "Travelers: 2 adults, 2 children" at bounding box center [768, 248] width 15 height 13
click at [724, 214] on span "6" at bounding box center [726, 214] width 100 height 44
click at [1034, 156] on div "**********" at bounding box center [559, 352] width 1119 height 598
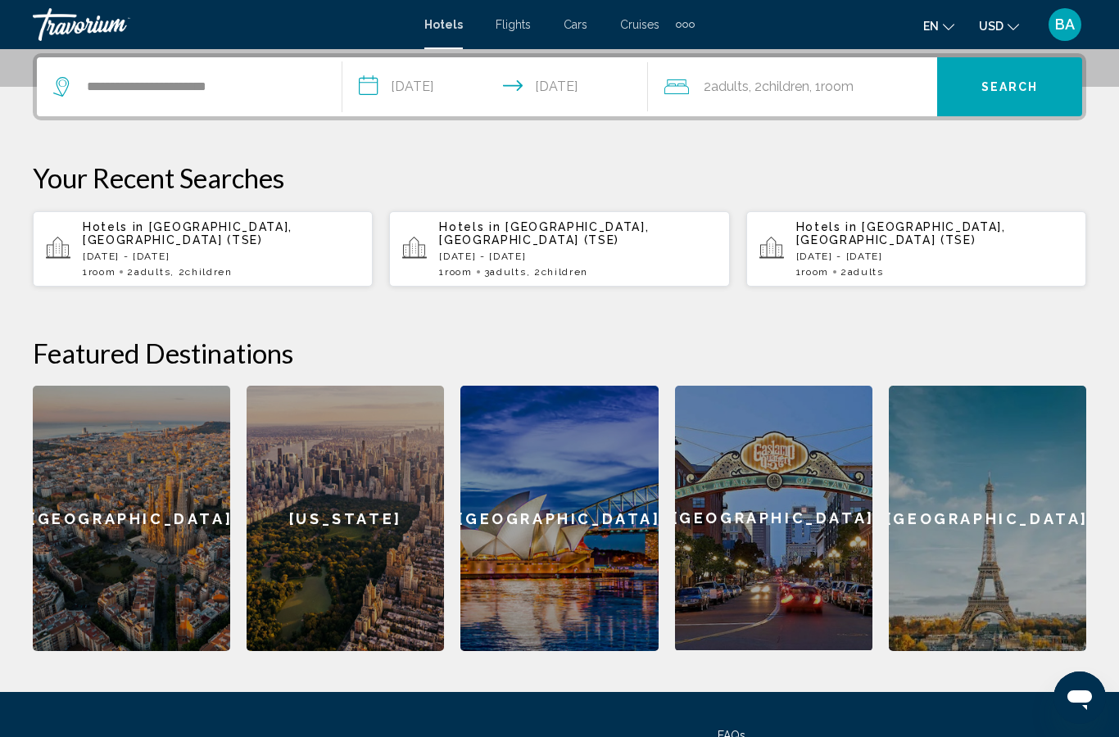
click at [1024, 86] on span "Search" at bounding box center [1010, 87] width 57 height 13
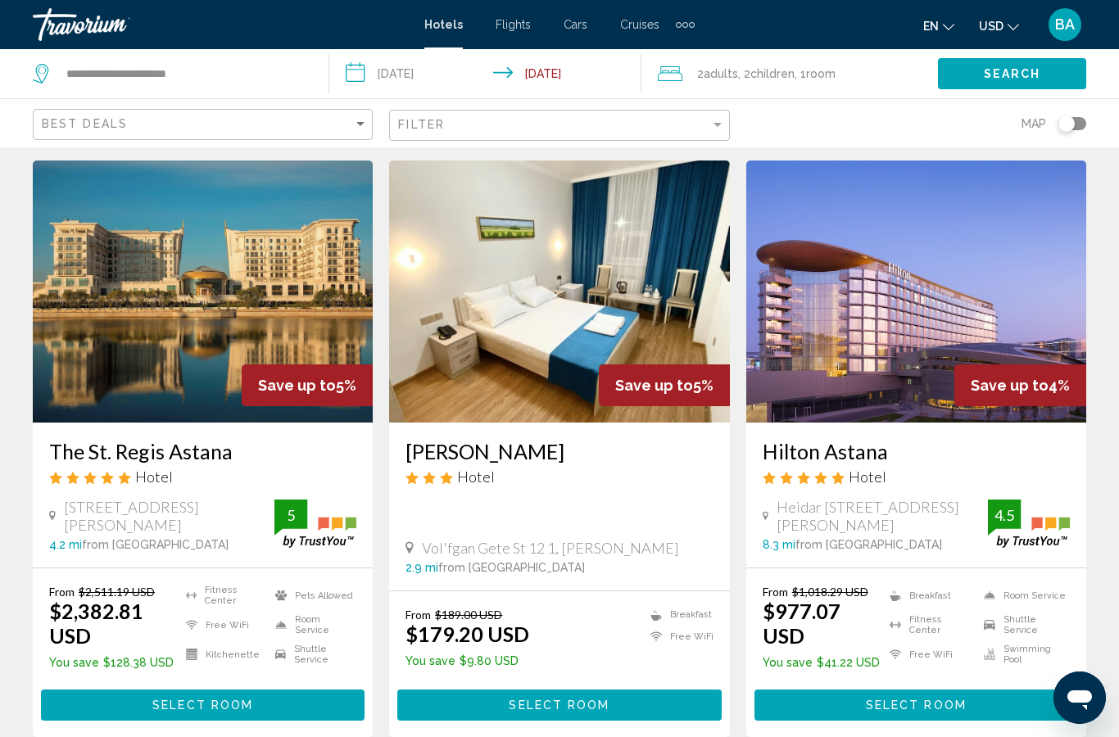
scroll to position [644, 0]
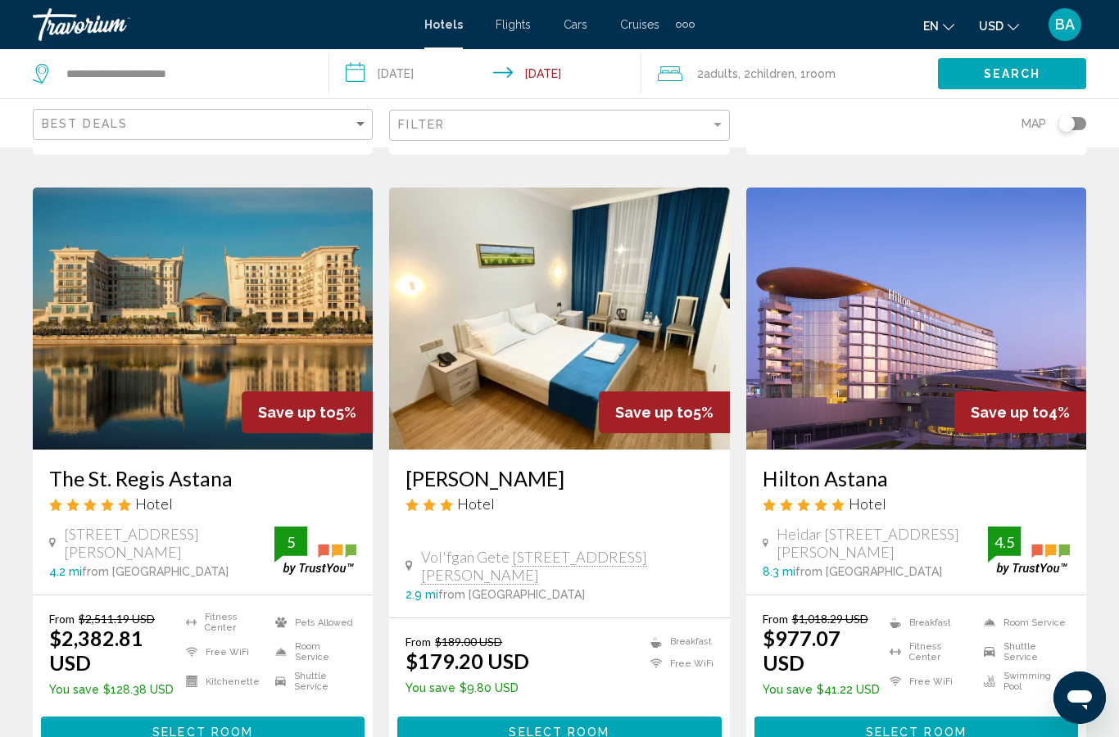
click at [945, 319] on img "Main content" at bounding box center [916, 319] width 340 height 262
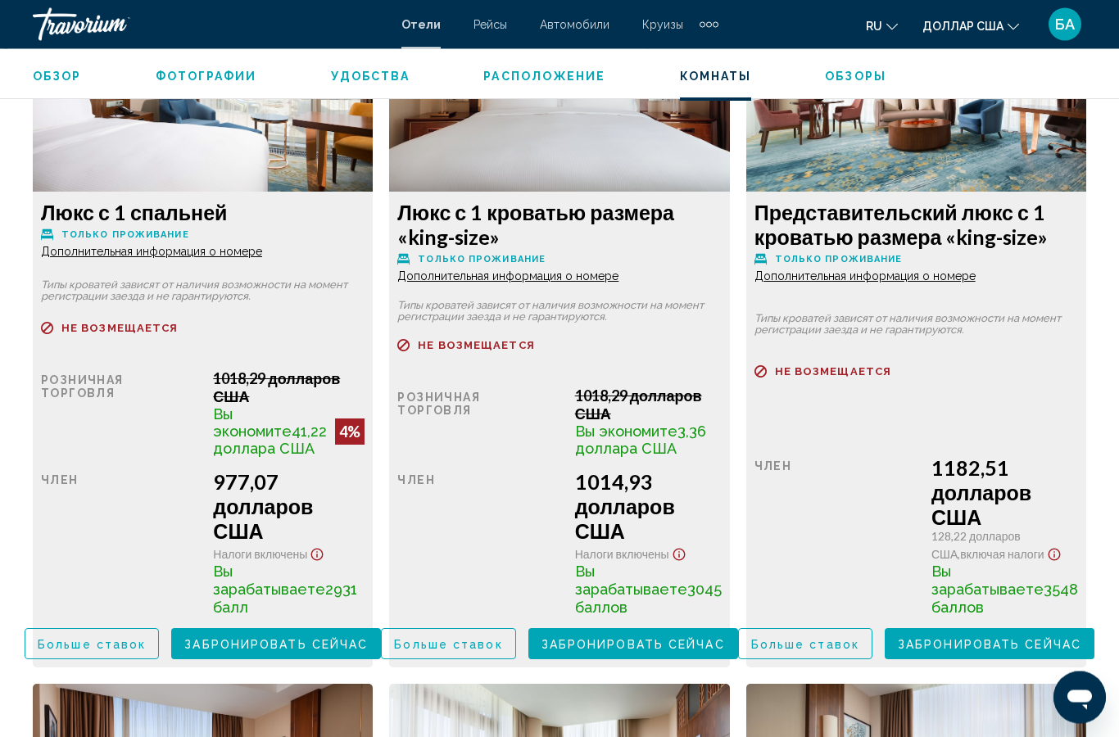
scroll to position [2621, 0]
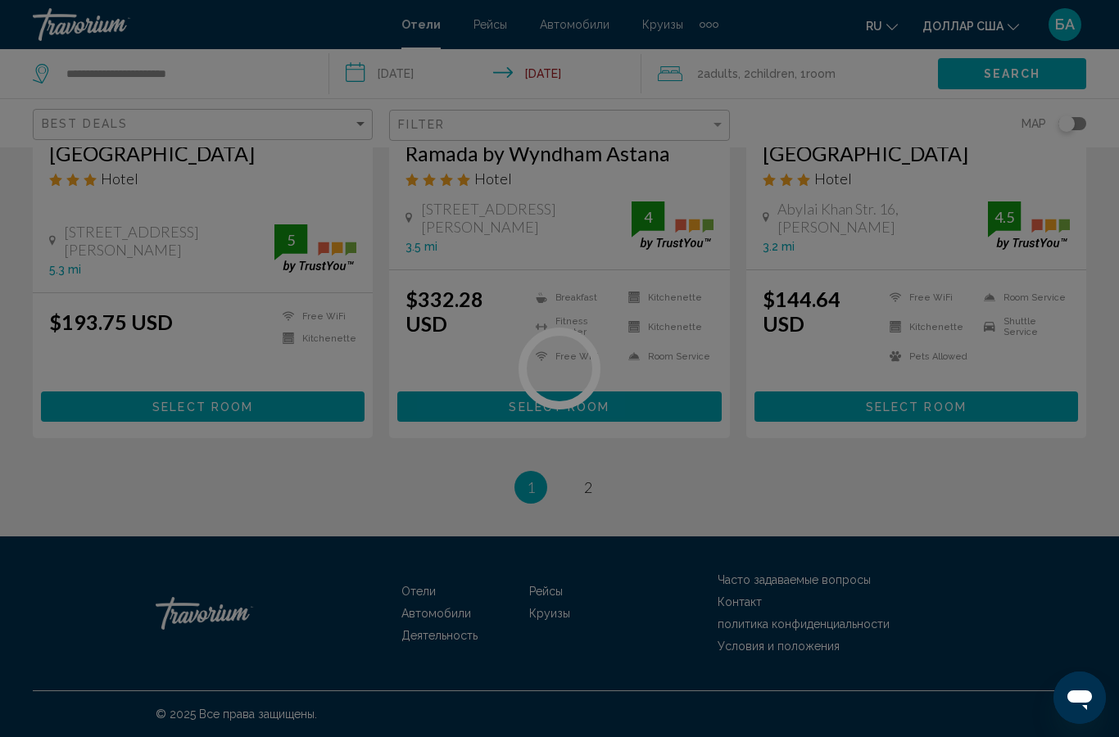
scroll to position [2145, 0]
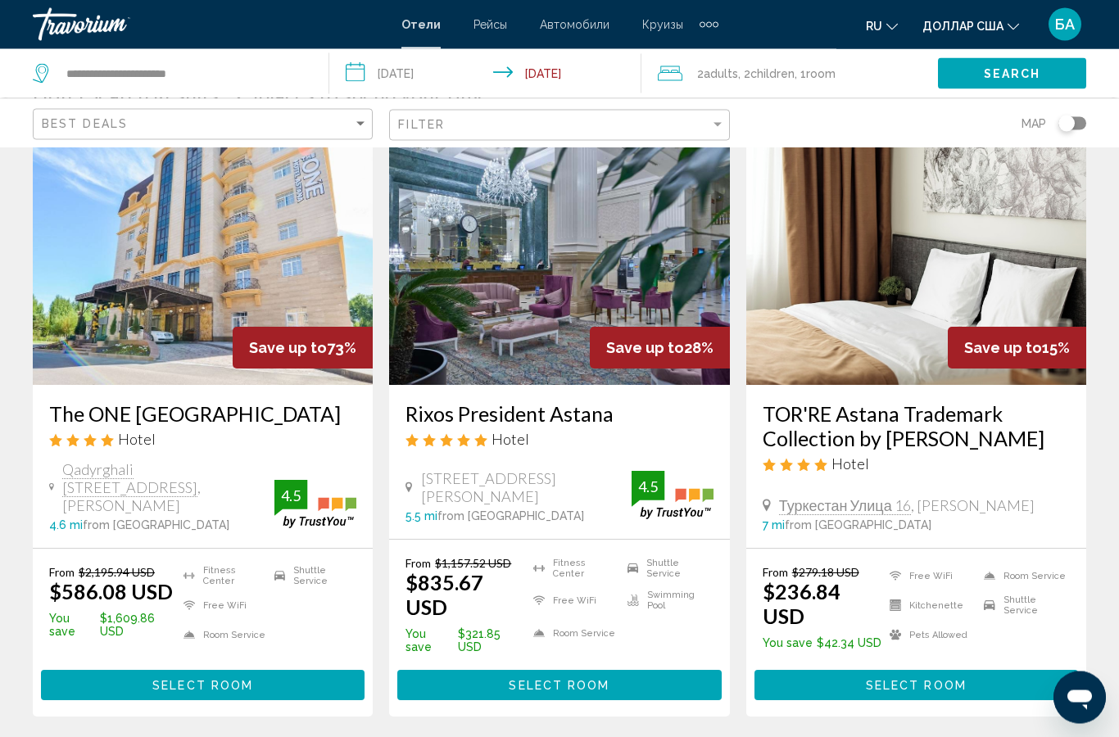
scroll to position [74, 0]
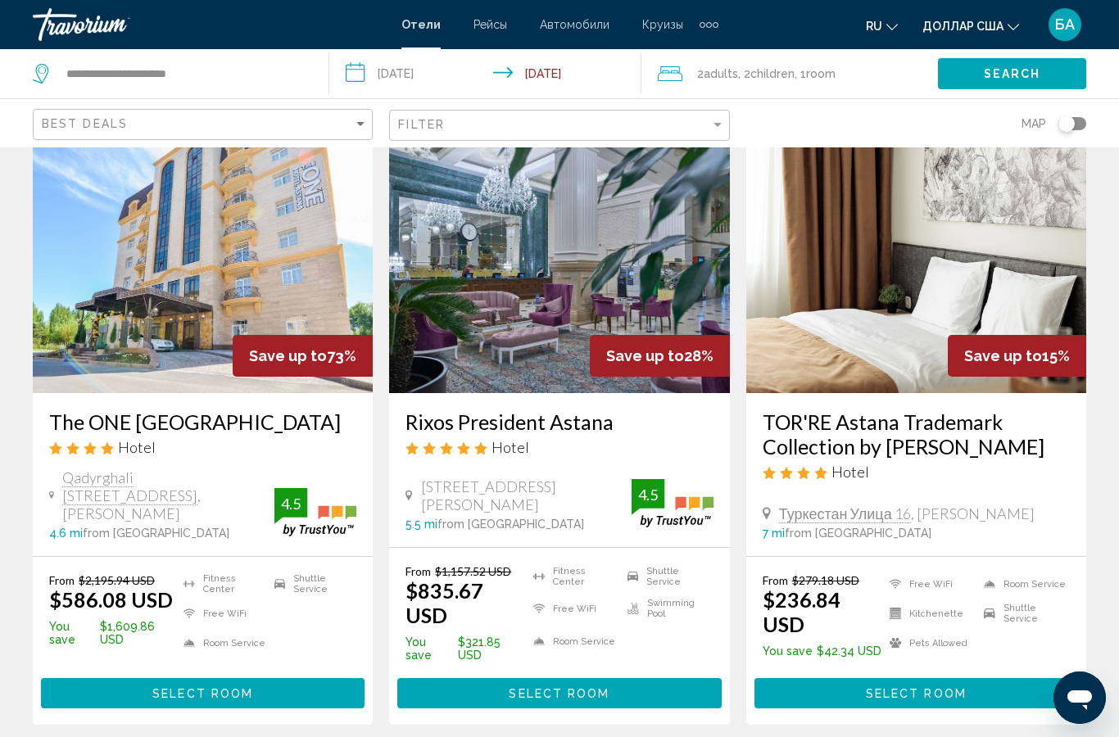
click at [574, 265] on img "Основное содержание" at bounding box center [559, 262] width 340 height 262
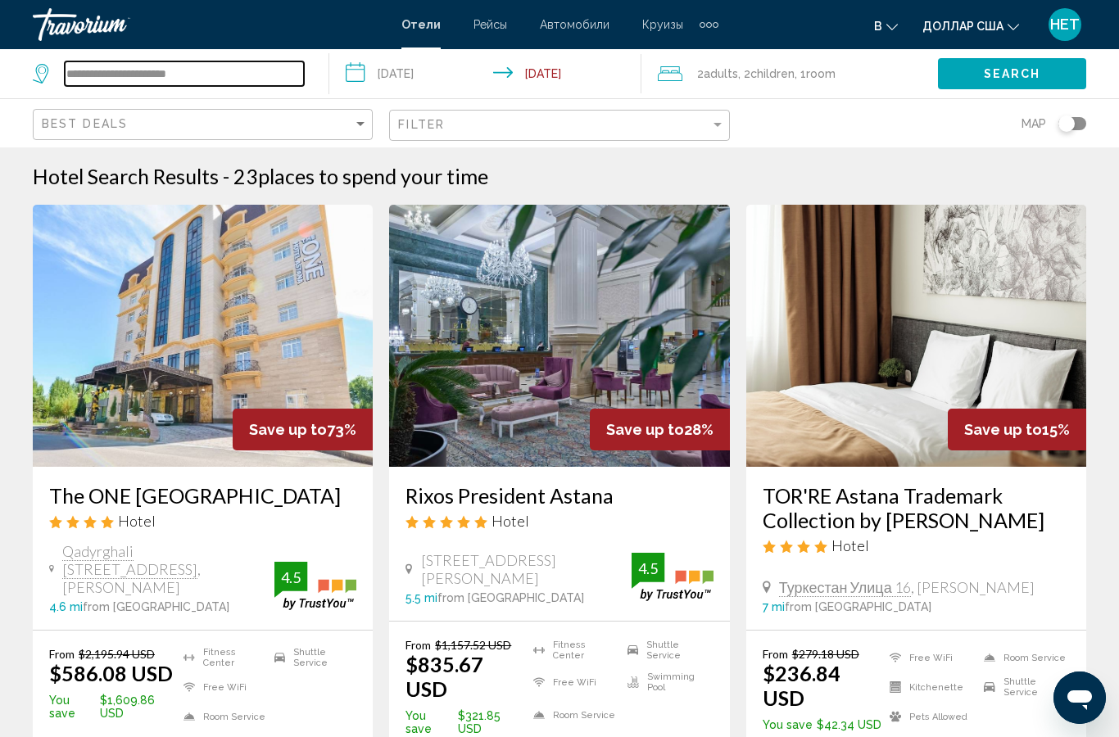
click at [143, 76] on input "**********" at bounding box center [184, 73] width 239 height 25
click at [232, 70] on input "**********" at bounding box center [184, 73] width 239 height 25
click at [225, 67] on input "**********" at bounding box center [184, 73] width 239 height 25
type input "*"
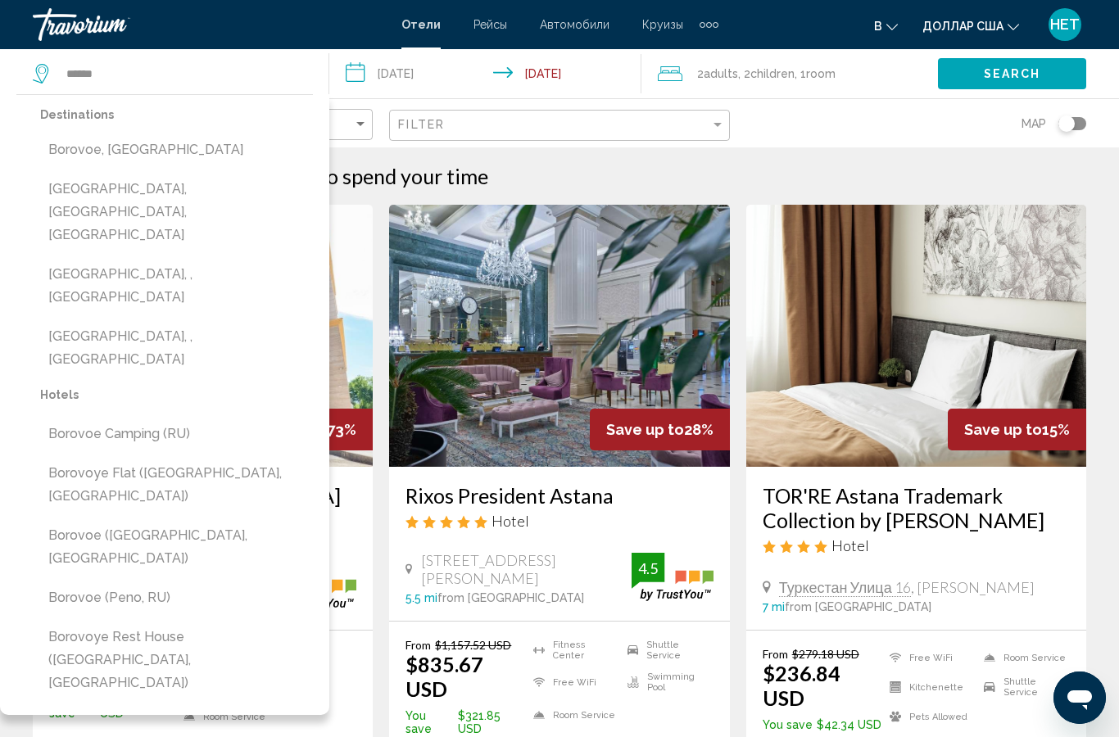
click at [141, 151] on button "Borovoe, [GEOGRAPHIC_DATA]" at bounding box center [176, 149] width 273 height 31
type input "**********"
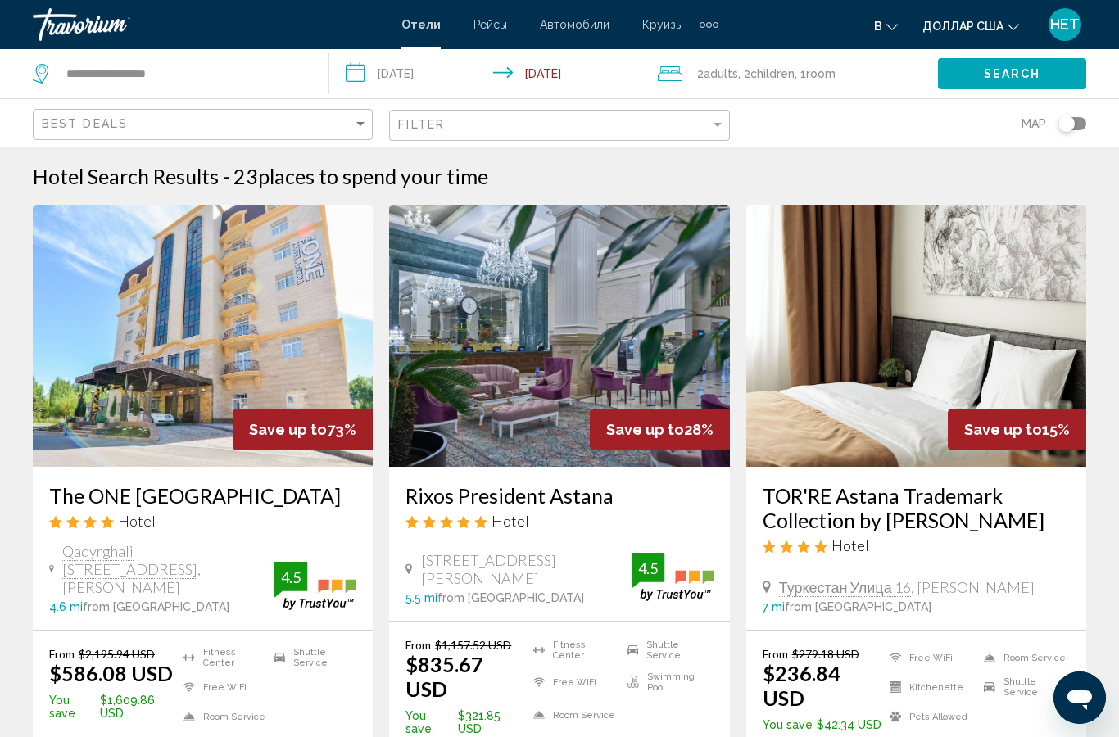
click at [999, 66] on span "Search" at bounding box center [1012, 72] width 57 height 13
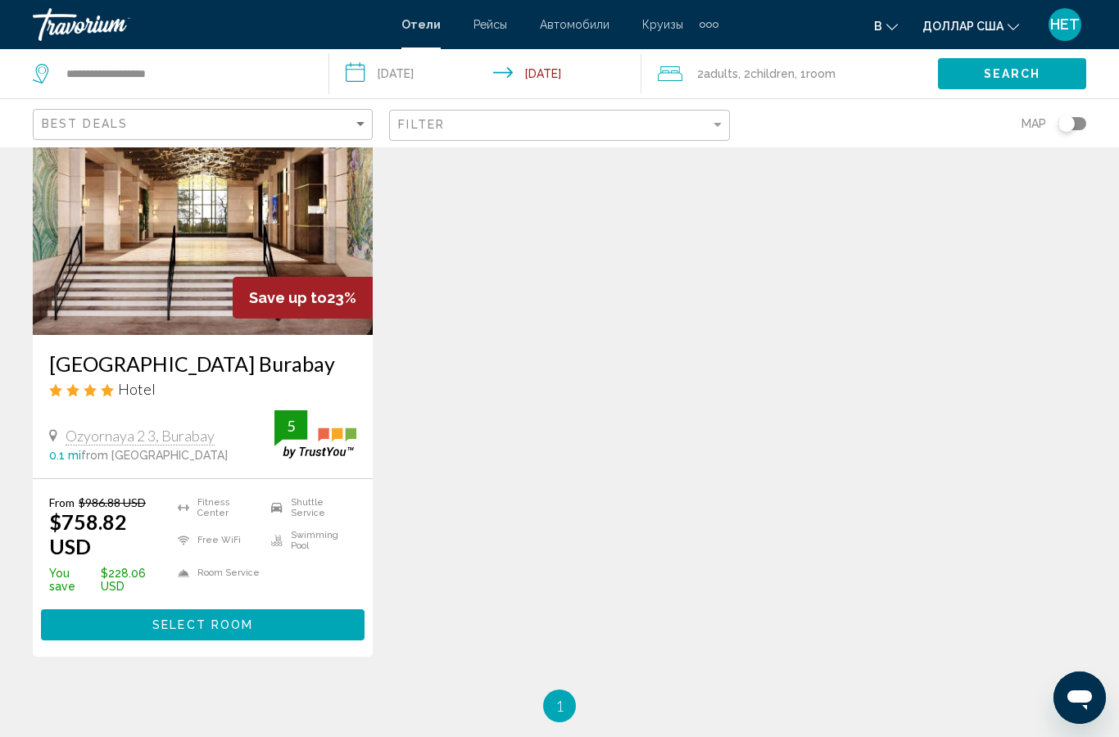
scroll to position [138, 0]
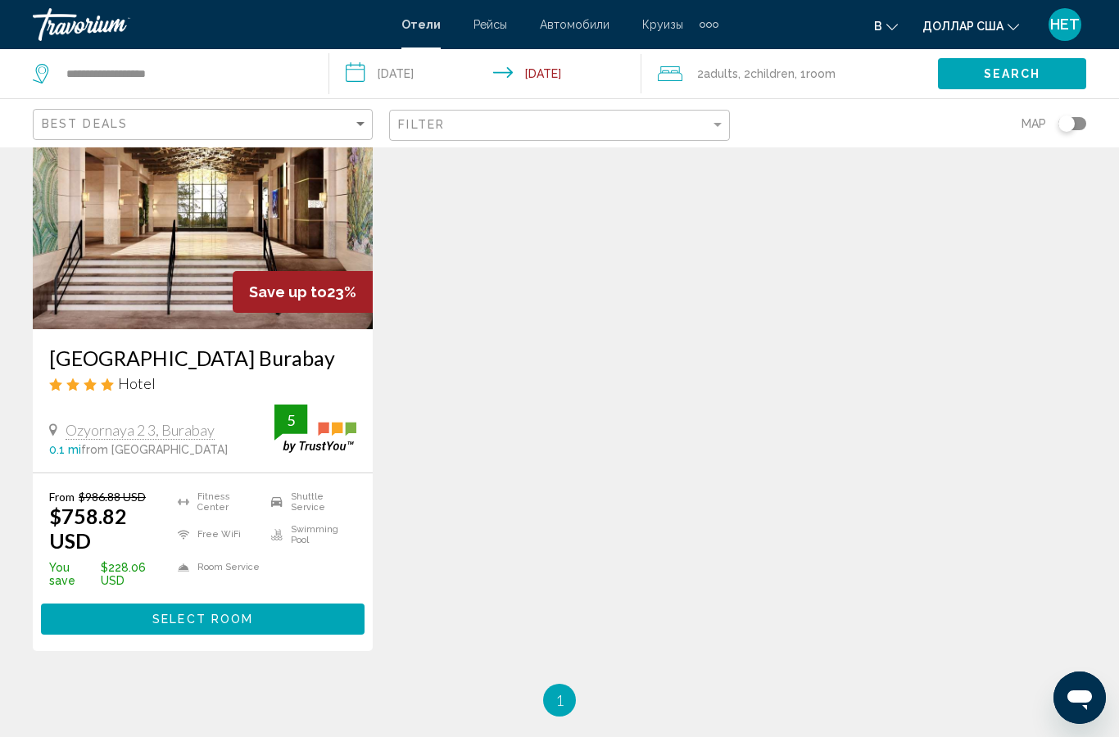
click at [190, 239] on img "Основное содержание" at bounding box center [203, 198] width 340 height 262
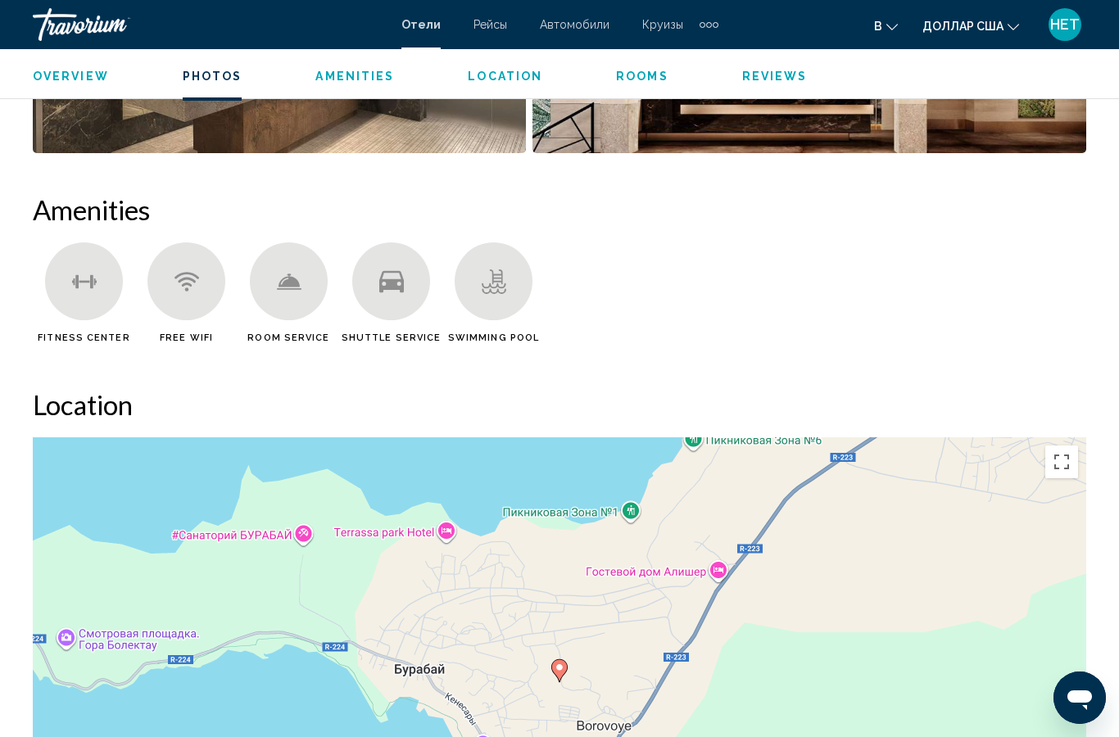
scroll to position [1497, 0]
